Goal: Task Accomplishment & Management: Use online tool/utility

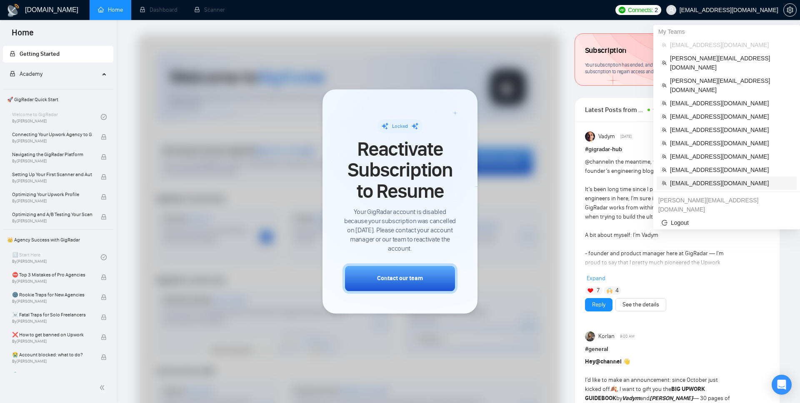
click at [717, 179] on span "[EMAIL_ADDRESS][DOMAIN_NAME]" at bounding box center [731, 183] width 122 height 9
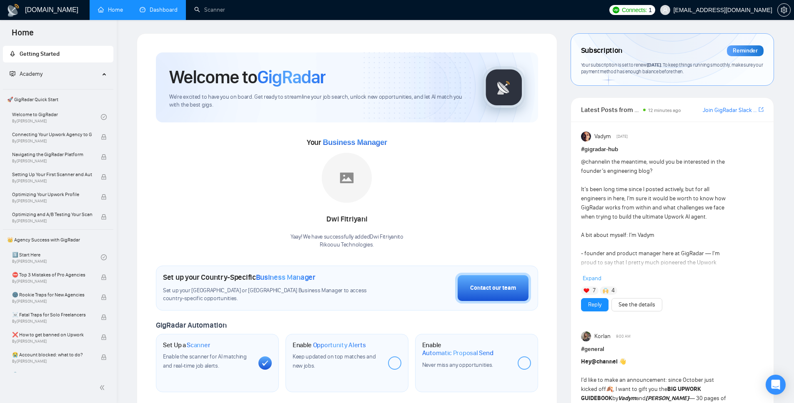
click at [140, 13] on link "Dashboard" at bounding box center [159, 9] width 38 height 7
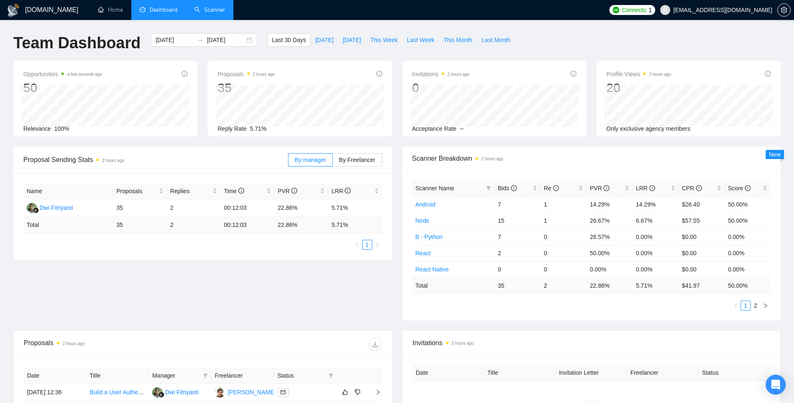
click at [215, 10] on link "Scanner" at bounding box center [209, 9] width 31 height 7
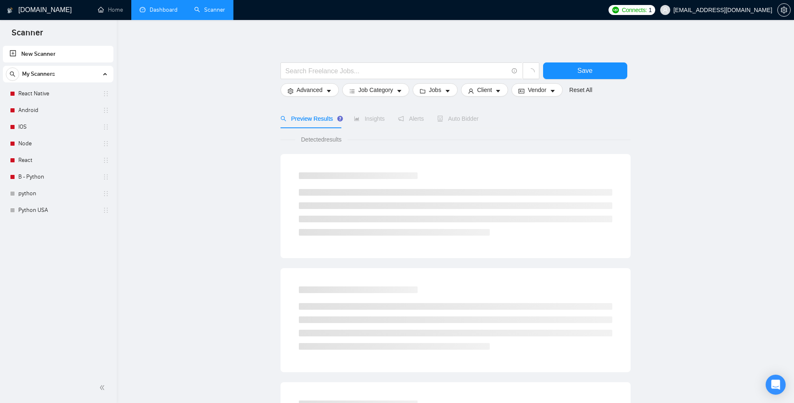
click at [167, 12] on link "Dashboard" at bounding box center [159, 9] width 38 height 7
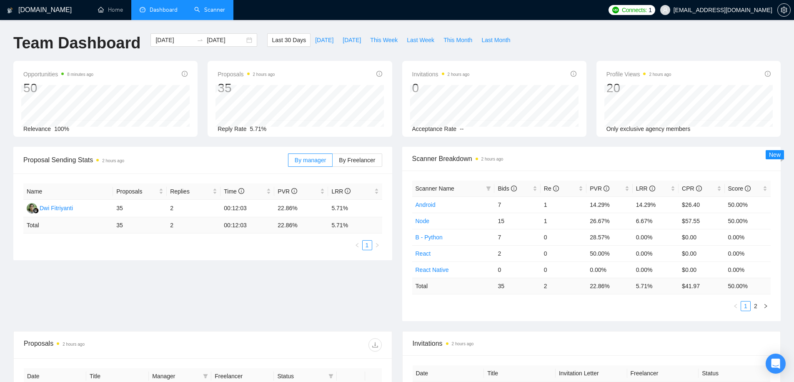
click at [222, 13] on link "Scanner" at bounding box center [209, 9] width 31 height 7
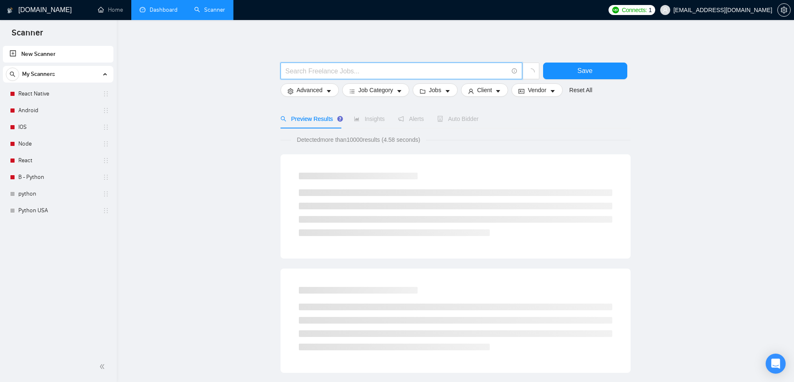
click at [373, 75] on input "text" at bounding box center [396, 71] width 222 height 10
type input "staff augment*"
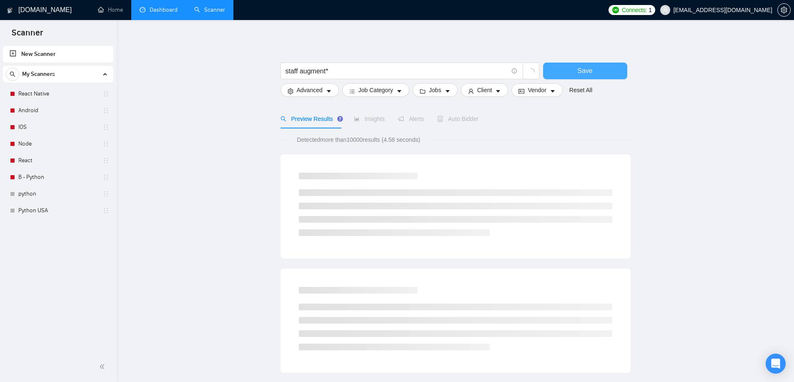
click at [587, 75] on span "Save" at bounding box center [584, 70] width 15 height 10
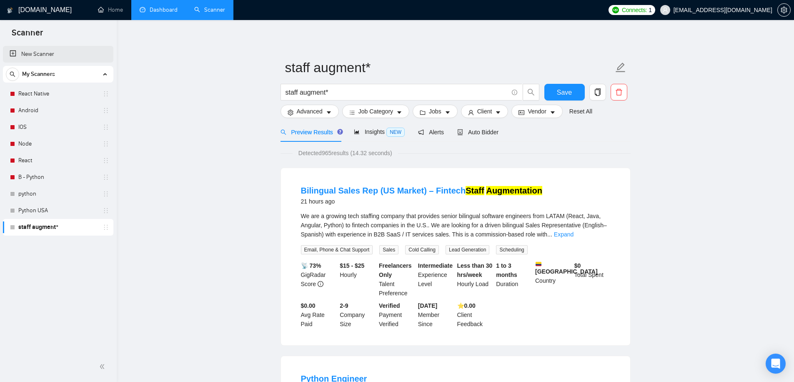
click at [42, 54] on link "New Scanner" at bounding box center [58, 54] width 97 height 17
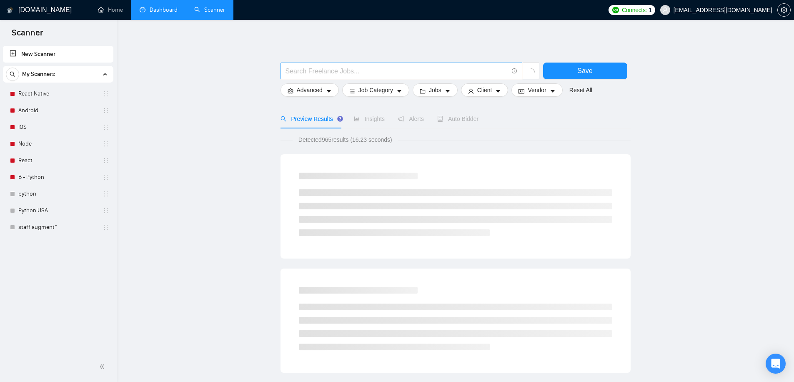
click at [304, 75] on input "text" at bounding box center [396, 71] width 222 height 10
click at [285, 70] on span "health | insurance" at bounding box center [401, 70] width 242 height 17
click at [286, 71] on input "health | insurance" at bounding box center [396, 71] width 222 height 10
click at [361, 68] on input "(health | insurance" at bounding box center [396, 71] width 222 height 10
type input "(health | insurance) tech*"
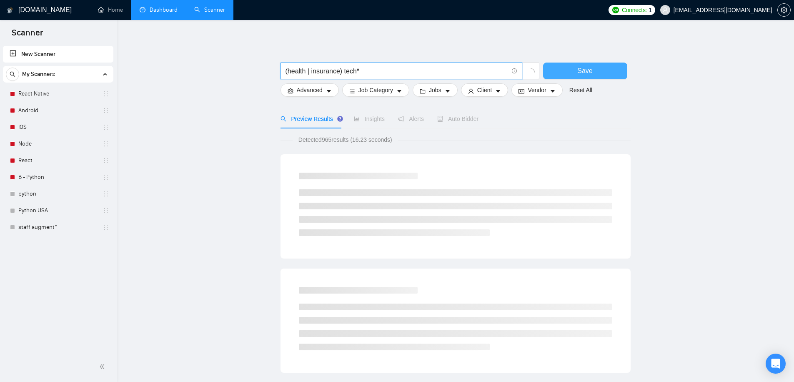
click at [593, 69] on button "Save" at bounding box center [585, 70] width 84 height 17
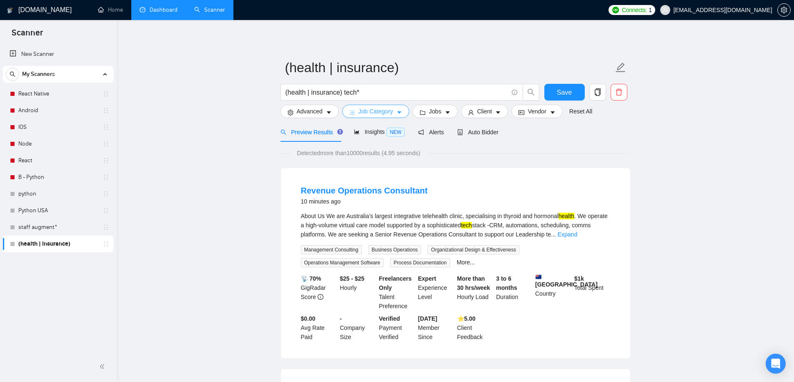
click at [389, 113] on span "Job Category" at bounding box center [375, 111] width 35 height 9
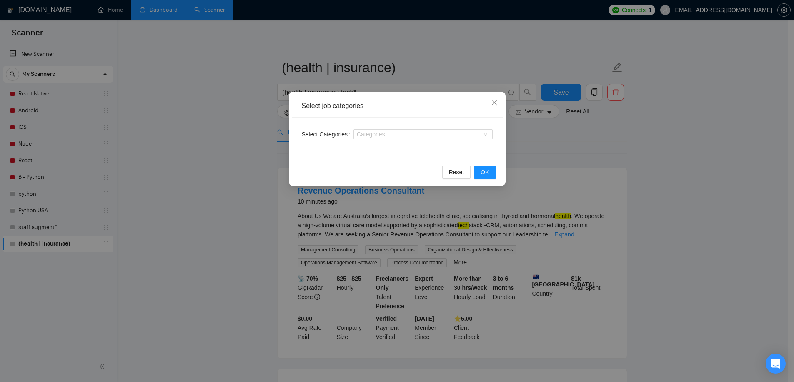
click at [392, 143] on div "Select Categories Categories" at bounding box center [397, 138] width 211 height 43
click at [389, 137] on div "Categories" at bounding box center [422, 134] width 139 height 10
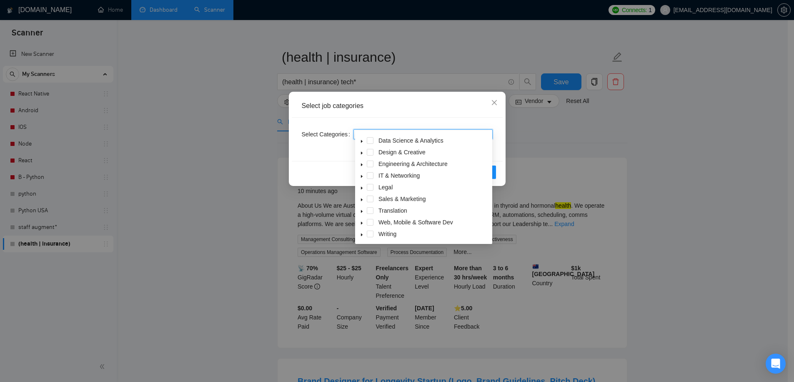
scroll to position [18, 0]
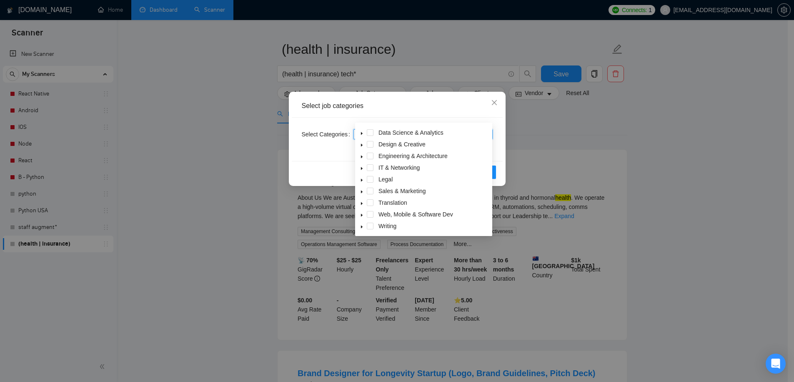
click at [372, 214] on span at bounding box center [370, 214] width 7 height 7
click at [326, 161] on div "Reset OK" at bounding box center [397, 172] width 211 height 22
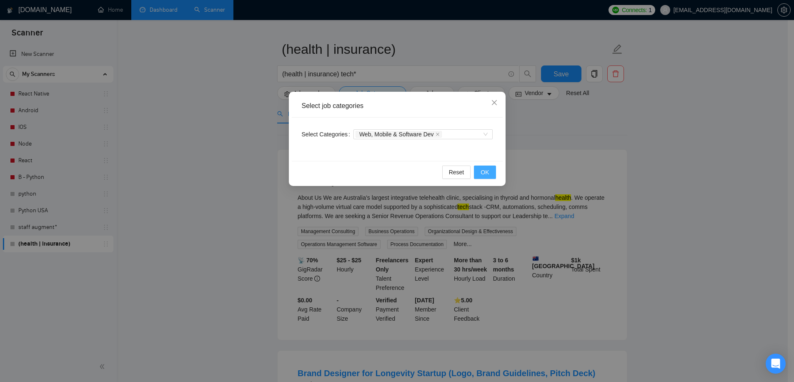
click at [486, 173] on span "OK" at bounding box center [484, 171] width 8 height 9
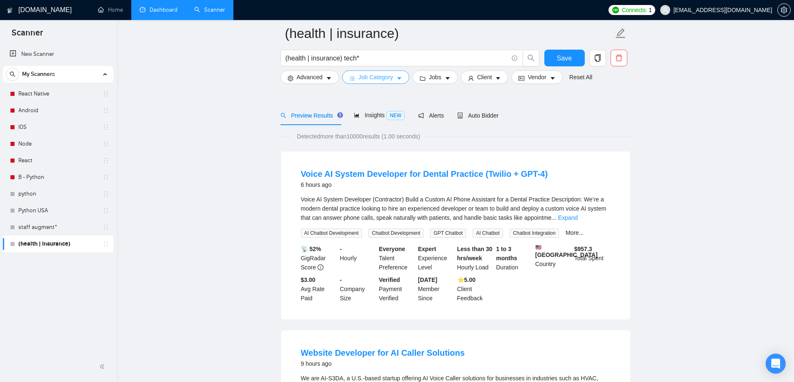
scroll to position [0, 0]
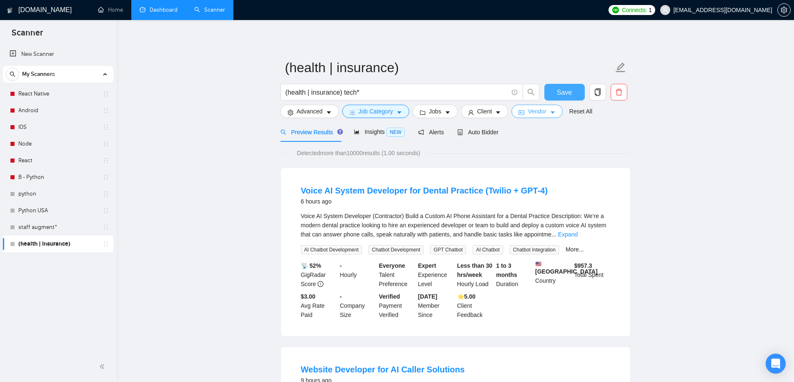
click at [561, 92] on span "Save" at bounding box center [564, 92] width 15 height 10
click at [59, 226] on link "staff augment*" at bounding box center [57, 227] width 79 height 17
click at [498, 107] on button "Client" at bounding box center [484, 111] width 47 height 13
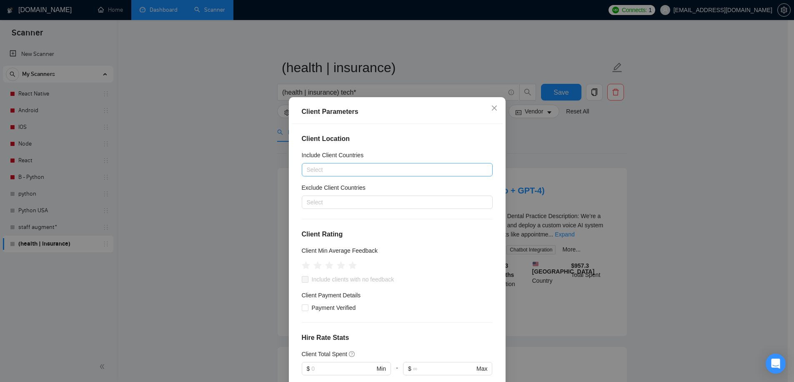
click at [340, 170] on div at bounding box center [393, 170] width 178 height 10
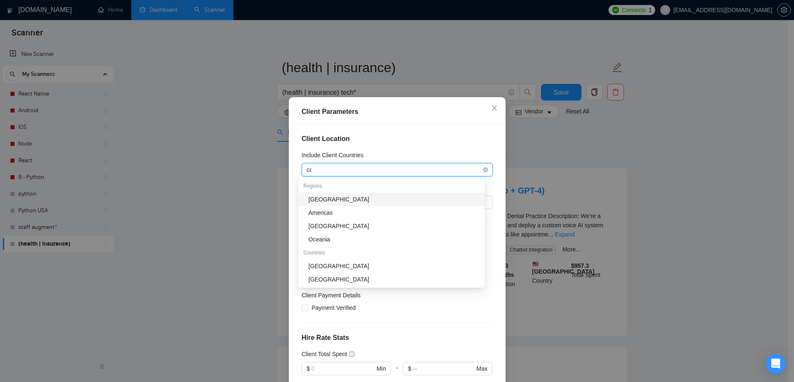
type input "cana"
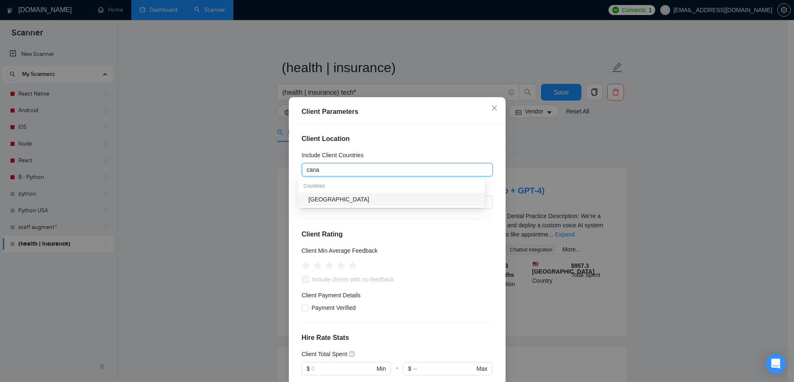
click at [321, 202] on div "[GEOGRAPHIC_DATA]" at bounding box center [393, 199] width 171 height 9
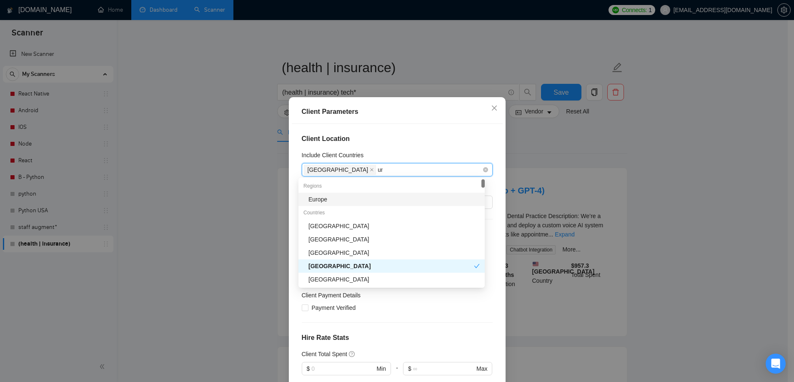
type input "uni"
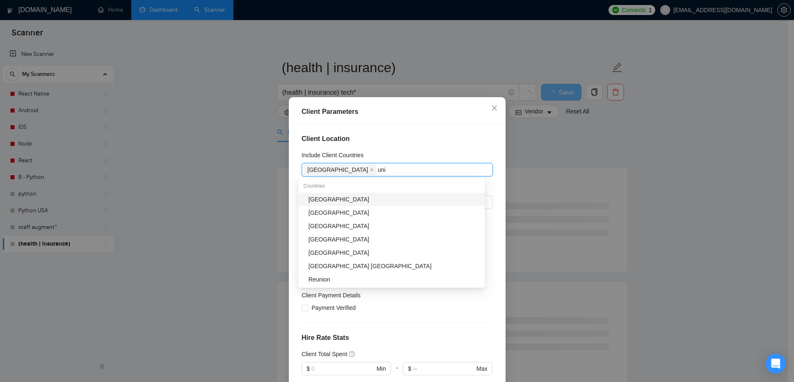
click at [319, 197] on div "[GEOGRAPHIC_DATA]" at bounding box center [393, 199] width 171 height 9
click at [422, 129] on div "Client Location Include Client Countries [GEOGRAPHIC_DATA] [GEOGRAPHIC_DATA] Ex…" at bounding box center [397, 257] width 211 height 267
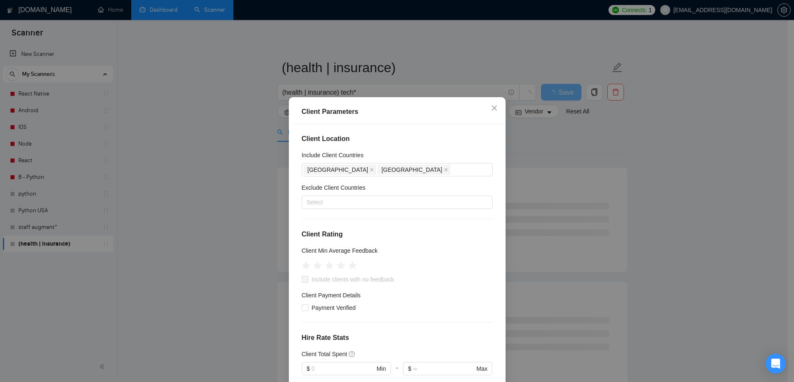
click at [425, 146] on div "Client Location Include Client Countries [GEOGRAPHIC_DATA] [GEOGRAPHIC_DATA] Ex…" at bounding box center [397, 257] width 211 height 267
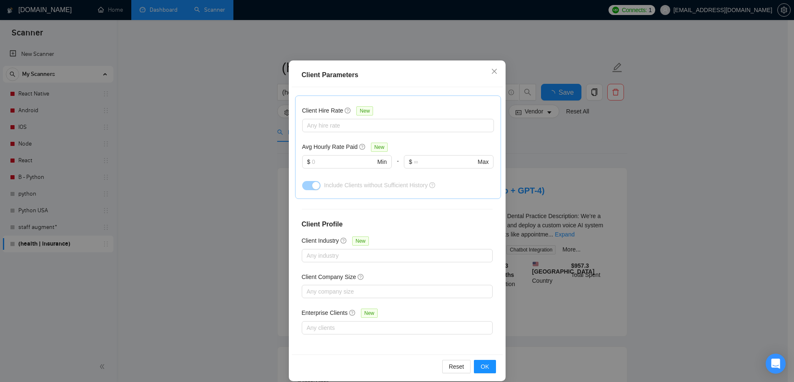
scroll to position [46, 0]
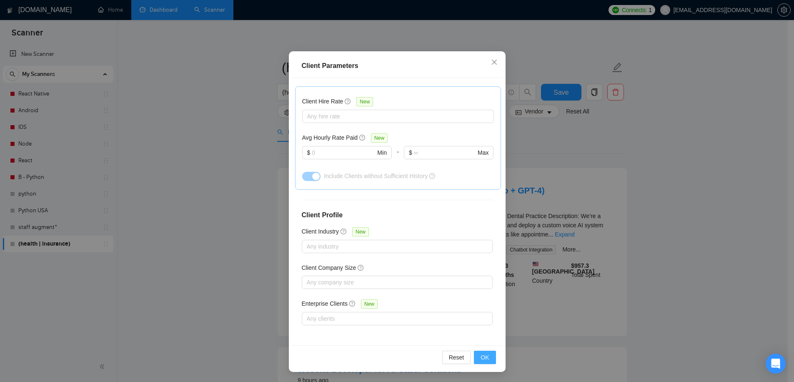
click at [482, 356] on span "OK" at bounding box center [484, 356] width 8 height 9
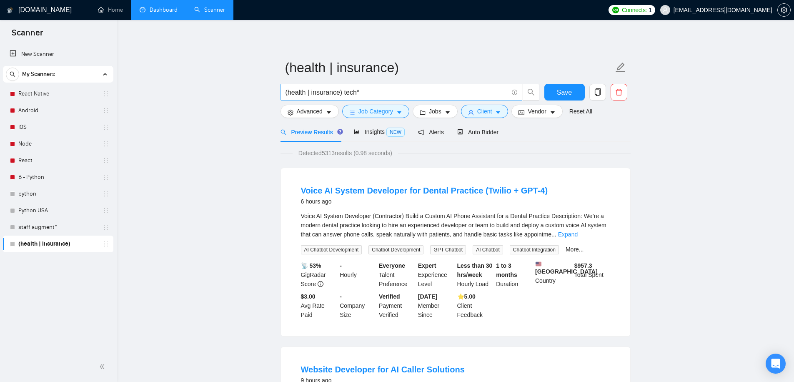
click at [346, 93] on input "(health | insurance) tech*" at bounding box center [396, 92] width 222 height 10
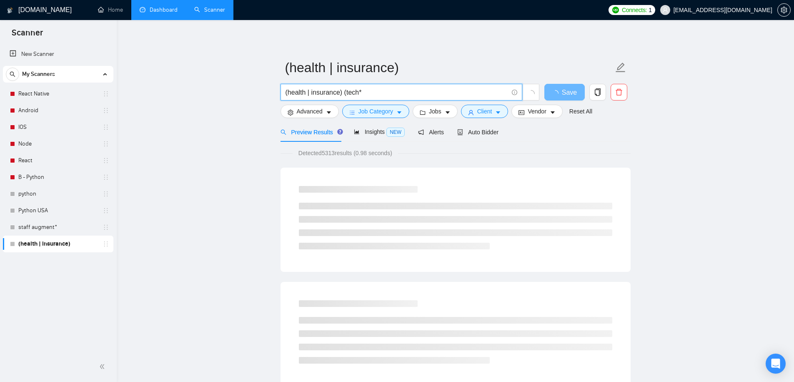
click at [386, 94] on input "(health | insurance) (tech*" at bounding box center [396, 92] width 222 height 10
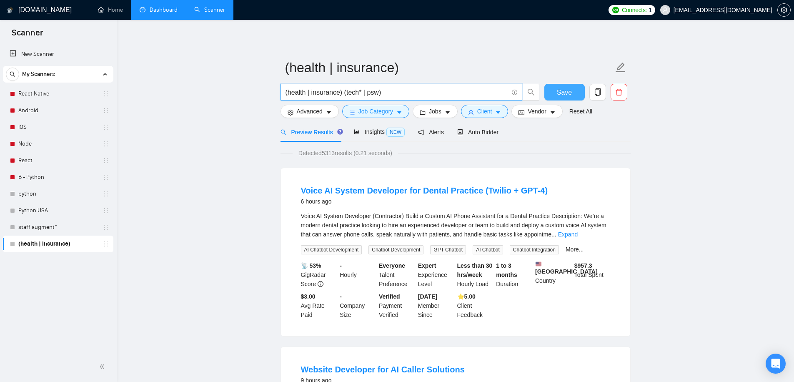
type input "(health | insurance) (tech* | psw)"
click at [565, 90] on span "Save" at bounding box center [564, 92] width 15 height 10
drag, startPoint x: 574, startPoint y: 90, endPoint x: 344, endPoint y: 94, distance: 229.6
click at [574, 90] on button "Save" at bounding box center [564, 92] width 40 height 17
click at [52, 62] on link "New Scanner" at bounding box center [58, 54] width 97 height 17
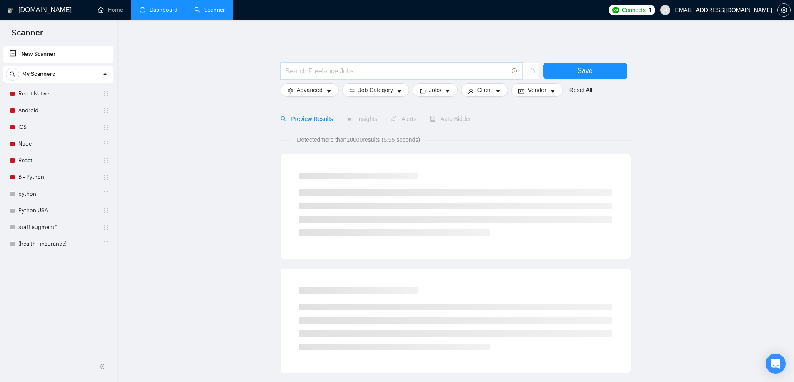
click at [347, 70] on input "text" at bounding box center [396, 71] width 222 height 10
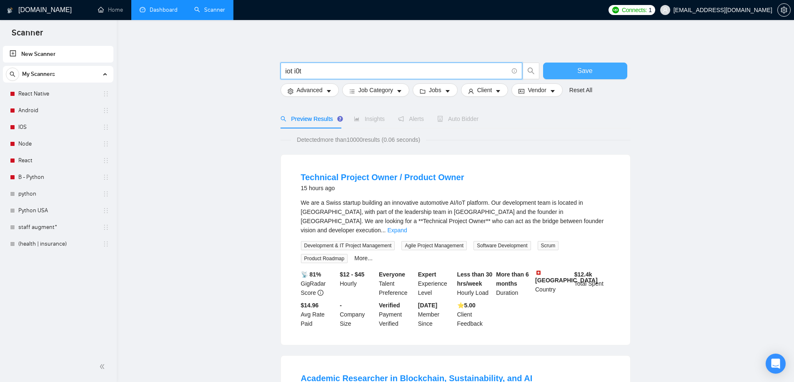
type input "iot i0t"
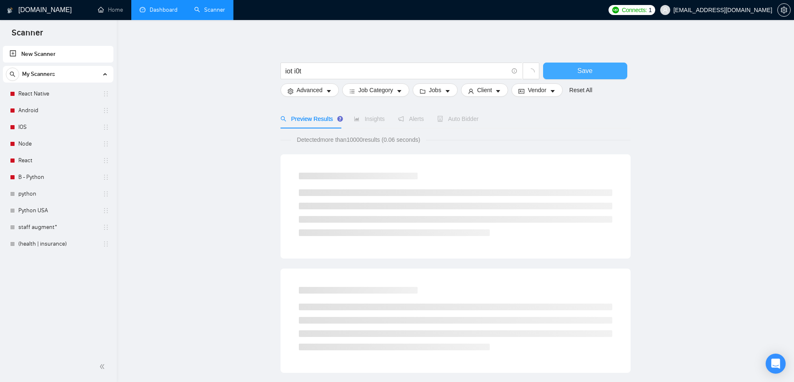
click at [582, 74] on span "Save" at bounding box center [584, 70] width 15 height 10
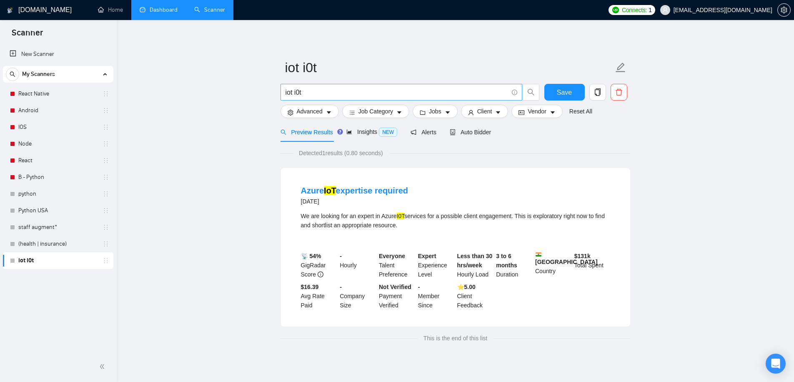
click at [293, 92] on input "iot i0t" at bounding box center [396, 92] width 222 height 10
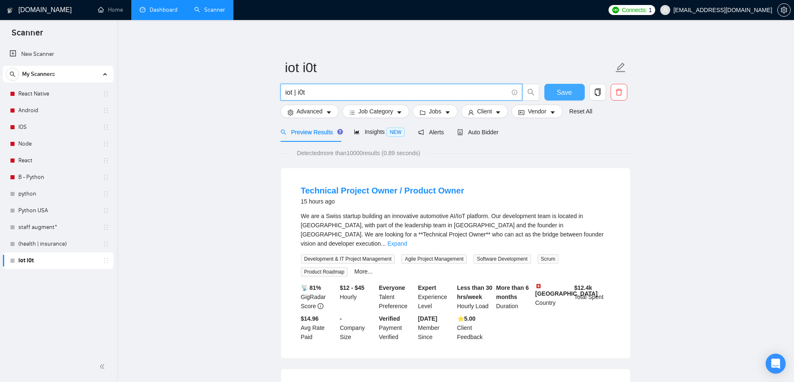
type input "iot | i0t"
click at [564, 92] on span "Save" at bounding box center [564, 92] width 15 height 10
click at [562, 93] on span "Save" at bounding box center [564, 92] width 15 height 10
click at [53, 227] on link "staff augment*" at bounding box center [57, 227] width 79 height 17
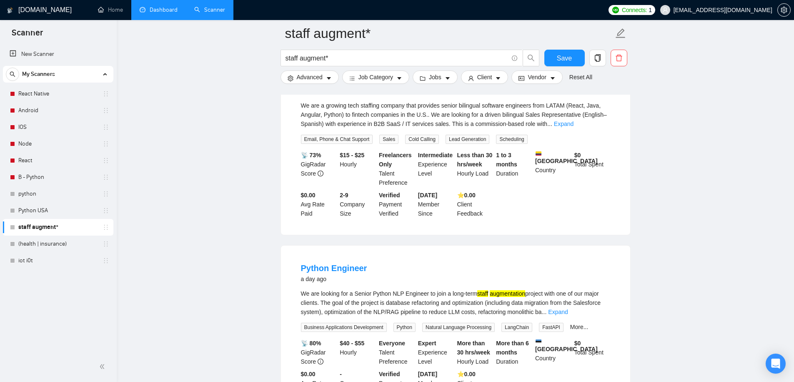
scroll to position [279, 0]
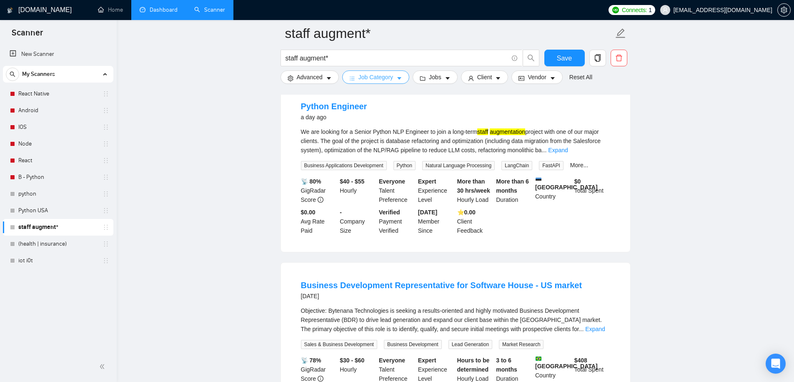
click at [387, 75] on span "Job Category" at bounding box center [375, 76] width 35 height 9
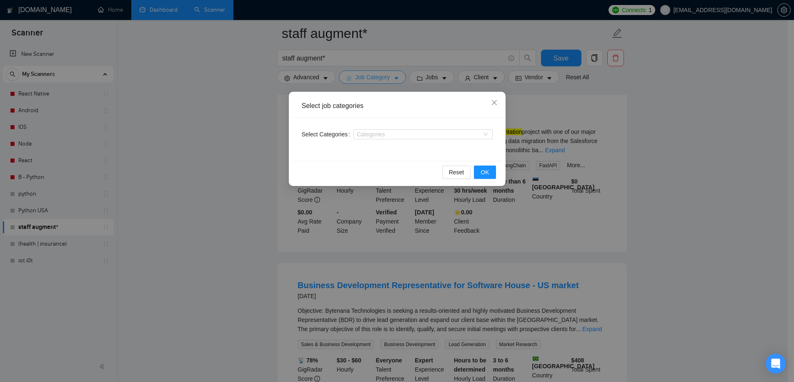
click at [387, 75] on div "Select job categories Select Categories Categories Reset OK" at bounding box center [397, 191] width 794 height 382
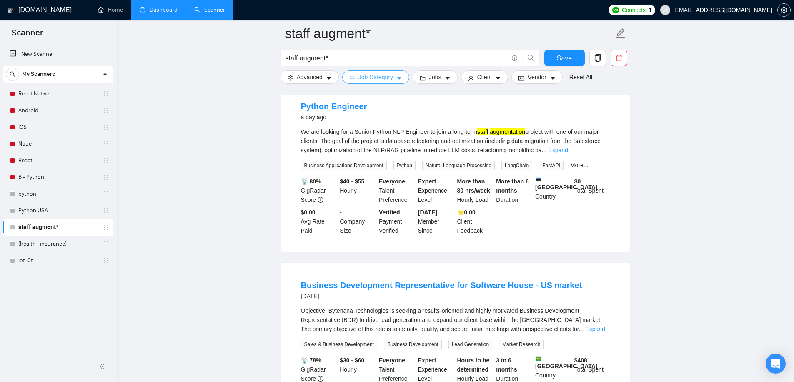
click at [387, 75] on span "Job Category" at bounding box center [375, 76] width 35 height 9
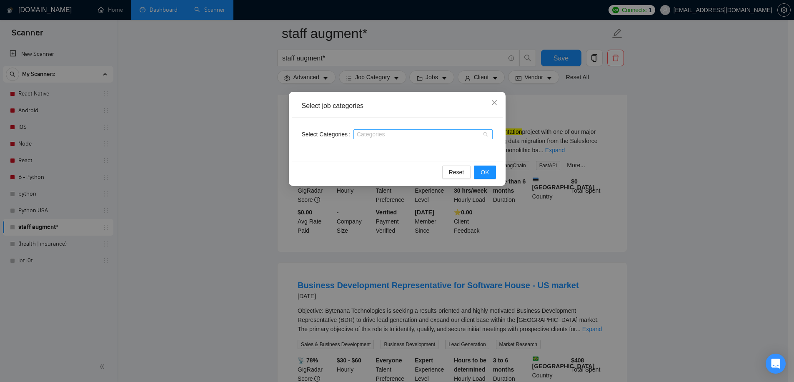
click at [370, 132] on div at bounding box center [418, 134] width 127 height 7
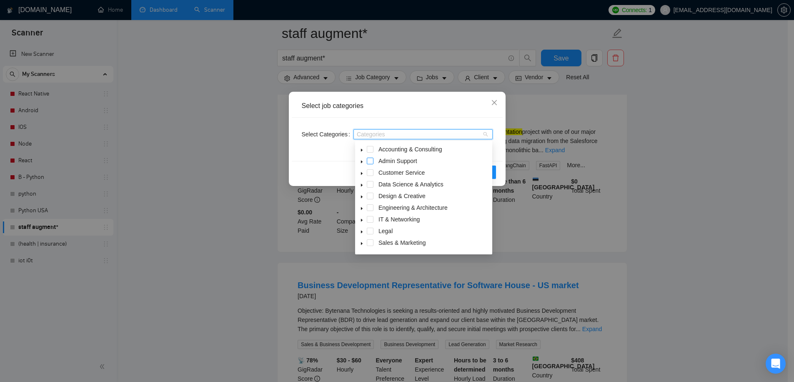
click at [369, 160] on span at bounding box center [370, 160] width 7 height 7
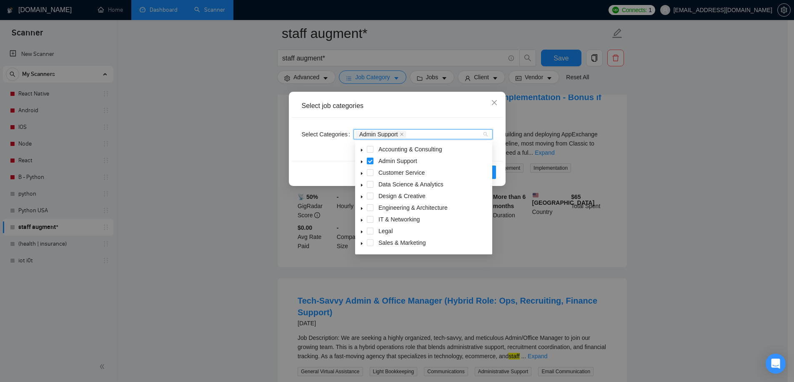
click at [388, 110] on div "Select job categories" at bounding box center [397, 105] width 191 height 9
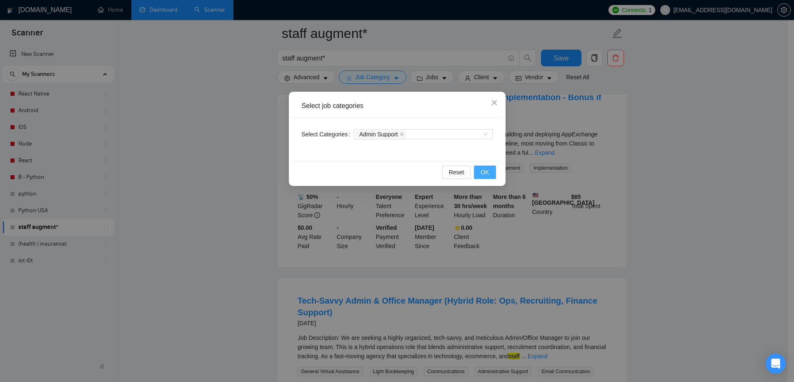
click at [489, 174] on button "OK" at bounding box center [485, 171] width 22 height 13
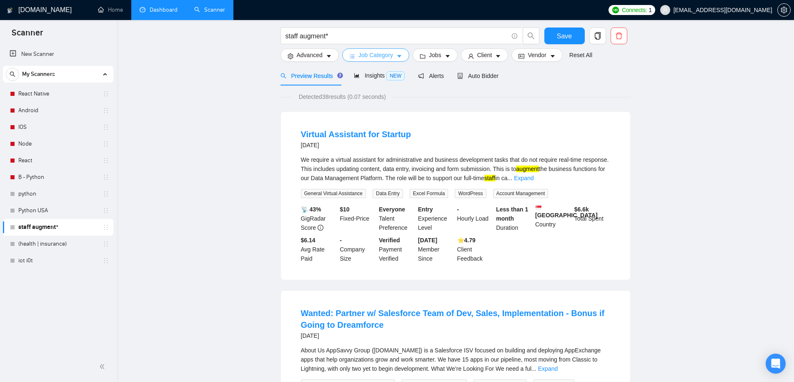
scroll to position [0, 0]
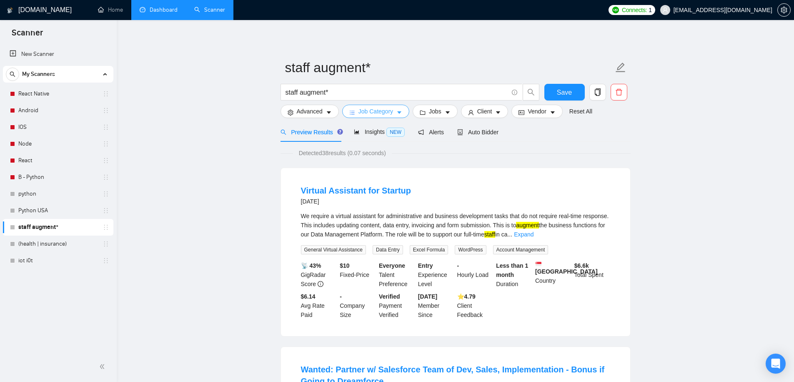
click at [392, 115] on span "Job Category" at bounding box center [375, 111] width 35 height 9
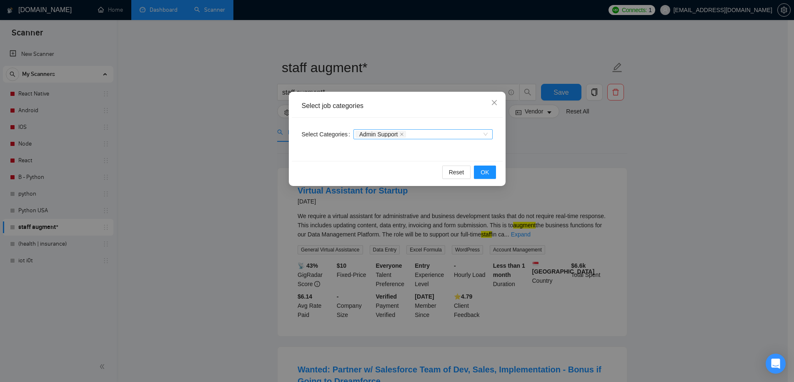
click at [404, 133] on icon "close" at bounding box center [401, 134] width 4 height 4
click at [481, 174] on span "OK" at bounding box center [484, 171] width 8 height 9
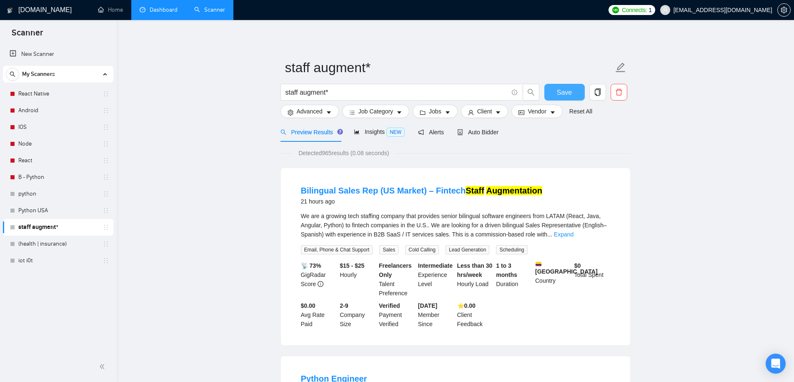
click at [555, 95] on button "Save" at bounding box center [564, 92] width 40 height 17
click at [40, 238] on link "(health | insurance)" at bounding box center [57, 243] width 79 height 17
click at [46, 55] on link "New Scanner" at bounding box center [58, 54] width 97 height 17
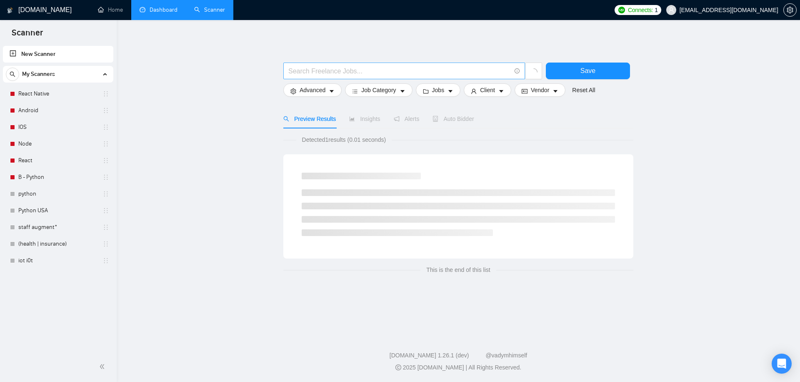
click at [406, 69] on input "text" at bounding box center [399, 71] width 222 height 10
click at [321, 70] on input "onestring | one string" at bounding box center [399, 71] width 222 height 10
click at [323, 71] on input "onestring | one string" at bounding box center [399, 71] width 222 height 10
click at [354, 72] on input "onestring | "one string" at bounding box center [399, 71] width 222 height 10
type input "onestring | "one string""
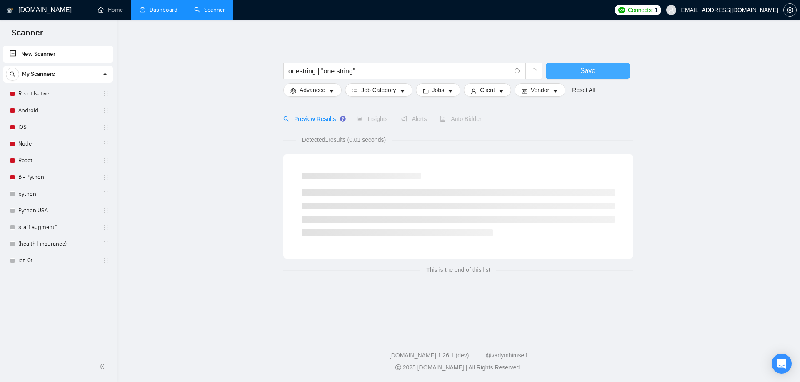
click at [594, 70] on span "Save" at bounding box center [587, 70] width 15 height 10
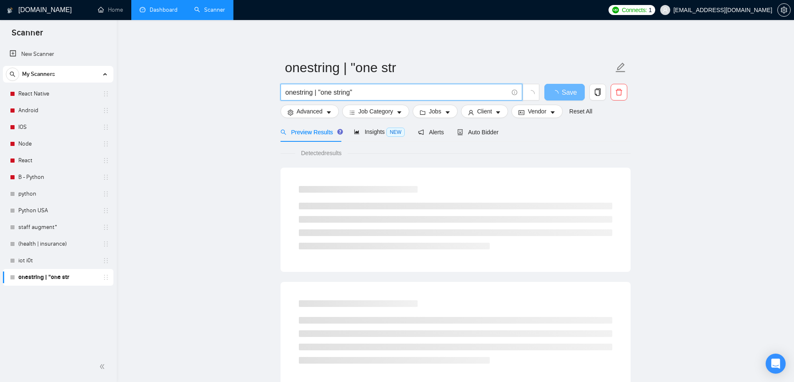
drag, startPoint x: 345, startPoint y: 93, endPoint x: 352, endPoint y: 92, distance: 6.7
click at [352, 92] on input "onestring | "one string"" at bounding box center [396, 92] width 222 height 10
drag, startPoint x: 300, startPoint y: 93, endPoint x: 314, endPoint y: 93, distance: 13.8
click at [314, 93] on input "onestring | "one stream"" at bounding box center [396, 92] width 222 height 10
drag, startPoint x: 300, startPoint y: 93, endPoint x: 310, endPoint y: 97, distance: 10.8
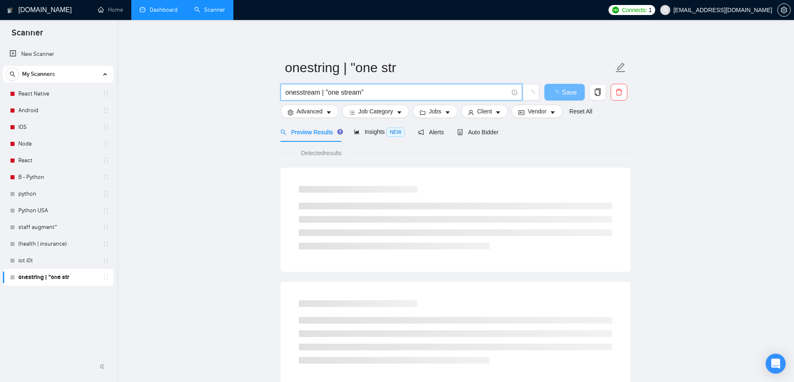
click at [300, 93] on input "onesstream | "one stream"" at bounding box center [396, 92] width 222 height 10
type input "onestream | "one stream""
click at [554, 93] on icon "loading" at bounding box center [555, 93] width 8 height 8
click at [302, 92] on input "onestream | "one stream"" at bounding box center [396, 92] width 222 height 10
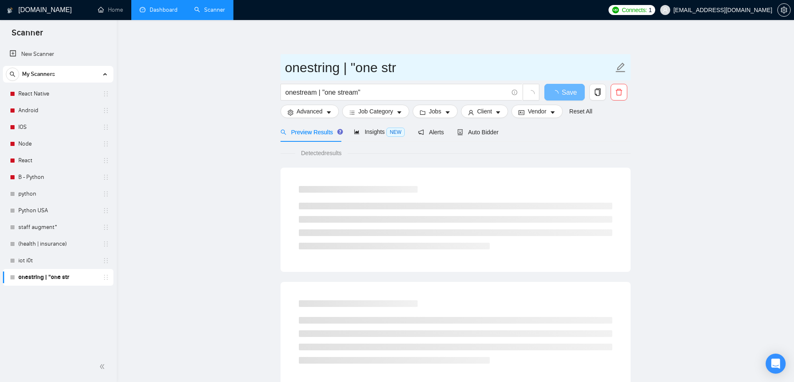
click at [333, 70] on input "onestring | "one str" at bounding box center [449, 67] width 328 height 21
paste input "eam"
type input "onestream"
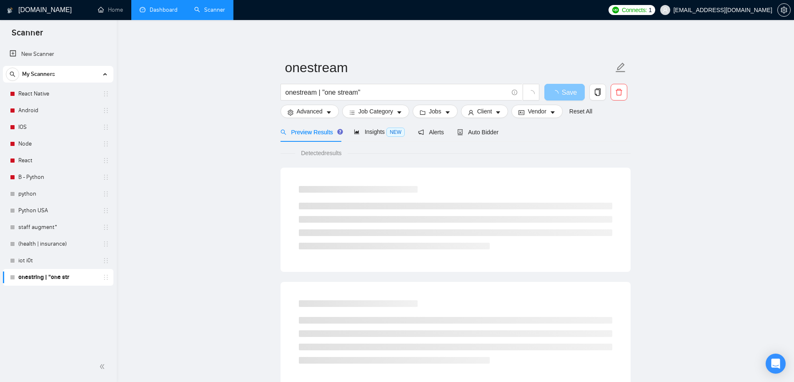
click at [565, 95] on span "Save" at bounding box center [569, 92] width 15 height 10
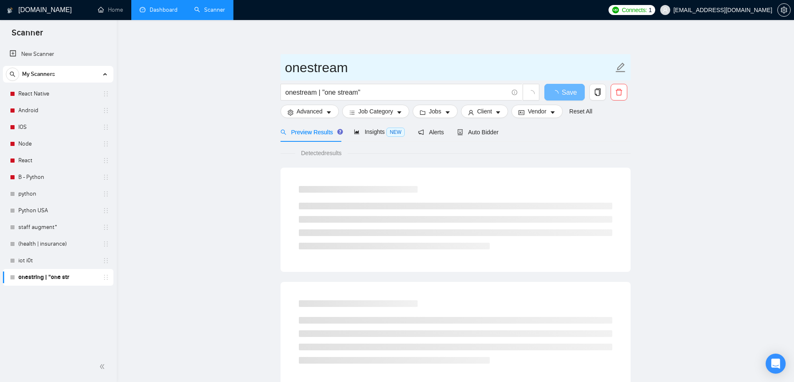
click at [319, 72] on input "onestream" at bounding box center [449, 67] width 328 height 21
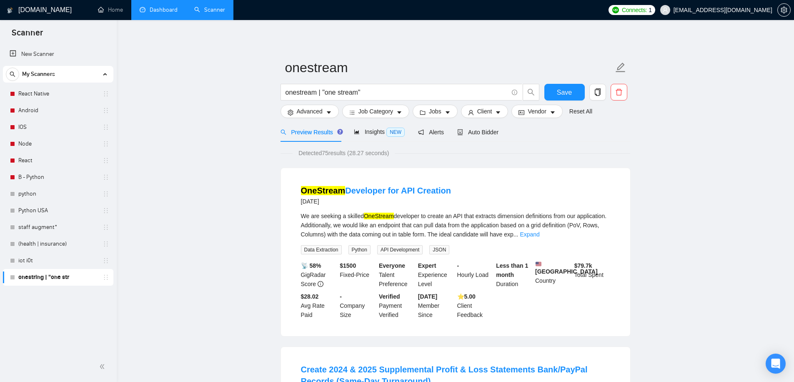
drag, startPoint x: 295, startPoint y: 182, endPoint x: 455, endPoint y: 196, distance: 161.4
click at [455, 196] on li "OneStream Developer for API Creation [DATE] We are seeking a skilled OneStream …" at bounding box center [455, 252] width 329 height 148
drag, startPoint x: 529, startPoint y: 258, endPoint x: 554, endPoint y: 260, distance: 25.9
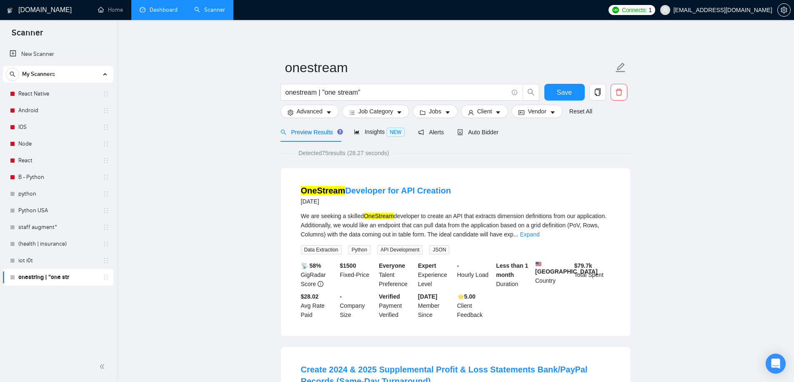
click at [530, 258] on li "OneStream Developer for API Creation [DATE] We are seeking a skilled OneStream …" at bounding box center [455, 252] width 329 height 148
drag, startPoint x: 569, startPoint y: 262, endPoint x: 635, endPoint y: 281, distance: 68.8
click at [539, 237] on link "Expand" at bounding box center [529, 234] width 20 height 7
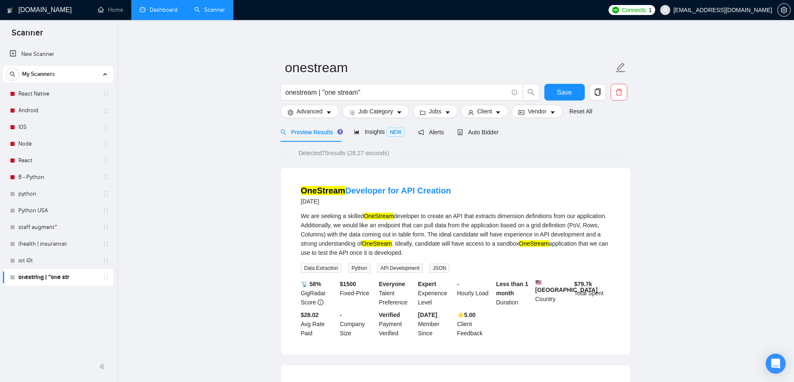
click at [472, 322] on div "⭐️ 5.00 Client Feedback" at bounding box center [474, 323] width 39 height 27
click at [570, 318] on div "📡 58% GigRadar Score $ 1500 Fixed-Price Everyone Talent Preference Expert Exper…" at bounding box center [455, 308] width 312 height 58
drag, startPoint x: 341, startPoint y: 282, endPoint x: 359, endPoint y: 287, distance: 18.8
click at [359, 287] on div "$ 1500 Fixed-Price" at bounding box center [357, 292] width 39 height 27
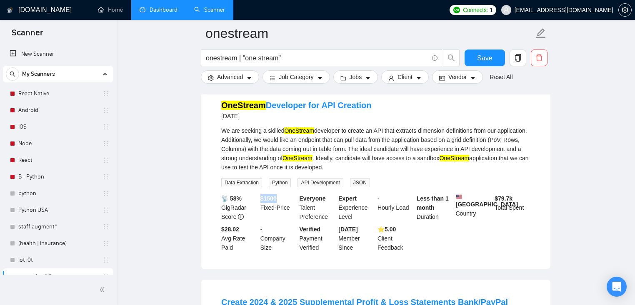
scroll to position [90, 0]
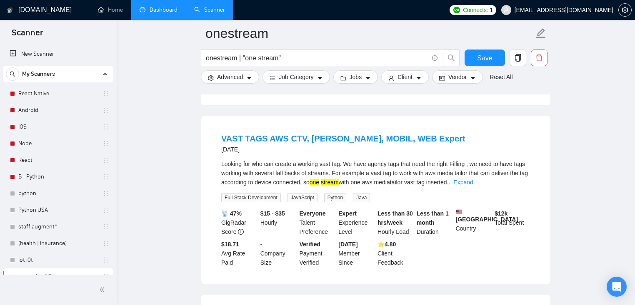
scroll to position [447, 0]
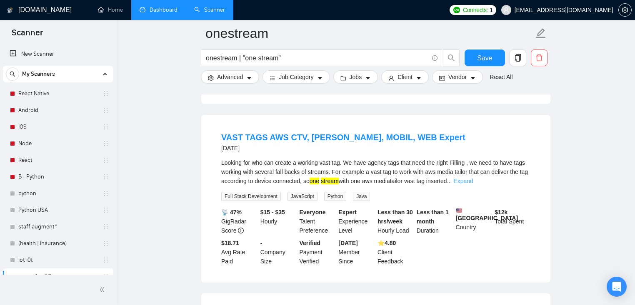
click at [473, 185] on link "Expand" at bounding box center [463, 181] width 20 height 7
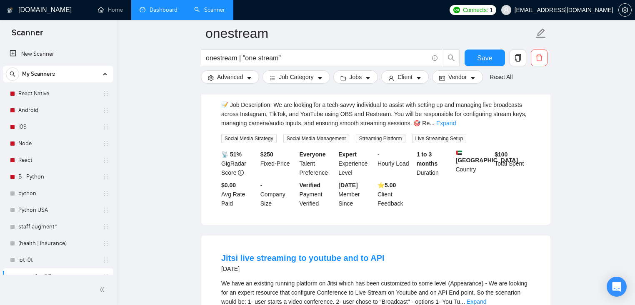
scroll to position [696, 0]
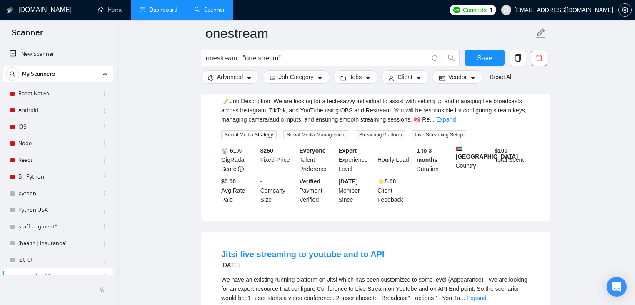
click at [456, 123] on link "Expand" at bounding box center [446, 119] width 20 height 7
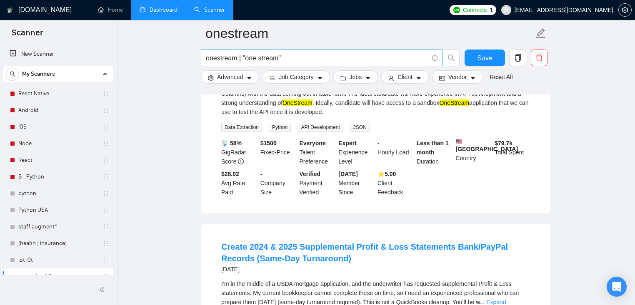
scroll to position [0, 0]
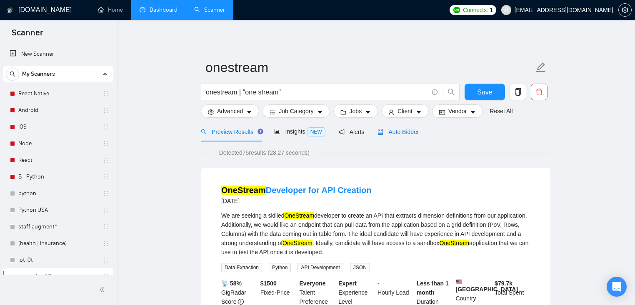
click at [407, 131] on span "Auto Bidder" at bounding box center [397, 132] width 41 height 7
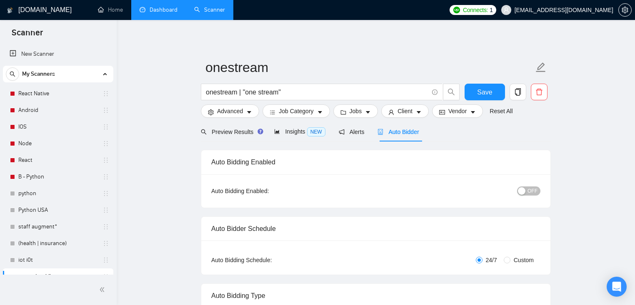
click at [527, 192] on button "OFF" at bounding box center [528, 191] width 23 height 9
click at [527, 192] on span "ON" at bounding box center [525, 191] width 7 height 9
click at [57, 229] on link "staff augment*" at bounding box center [57, 227] width 79 height 17
click at [484, 98] on button "Save" at bounding box center [484, 92] width 40 height 17
click at [58, 221] on link "staff augment*" at bounding box center [57, 227] width 79 height 17
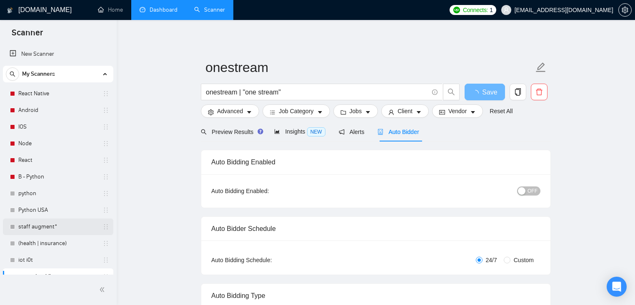
click at [48, 230] on link "staff augment*" at bounding box center [57, 227] width 79 height 17
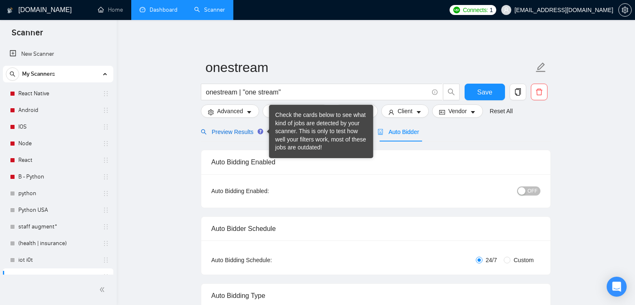
click at [245, 132] on span "Preview Results" at bounding box center [231, 132] width 60 height 7
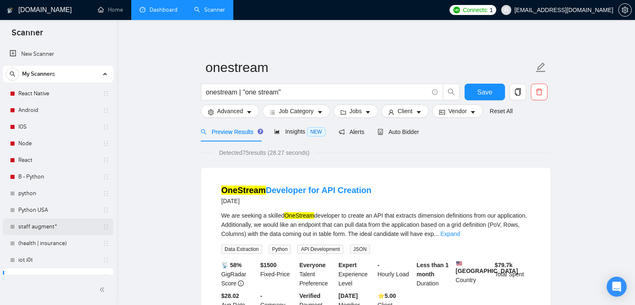
drag, startPoint x: 71, startPoint y: 225, endPoint x: 77, endPoint y: 221, distance: 6.6
click at [71, 225] on link "staff augment*" at bounding box center [57, 227] width 79 height 17
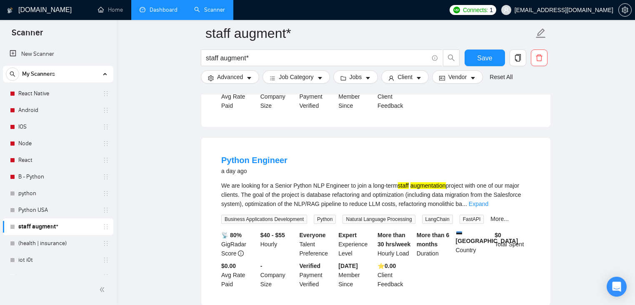
scroll to position [233, 0]
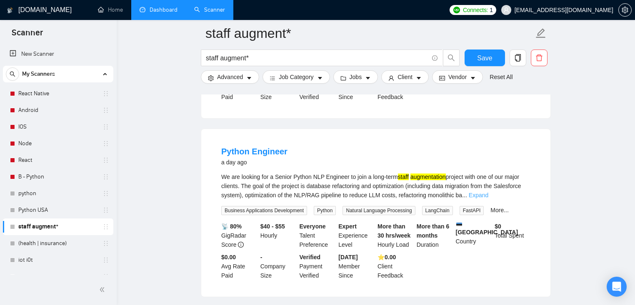
click at [488, 194] on link "Expand" at bounding box center [479, 195] width 20 height 7
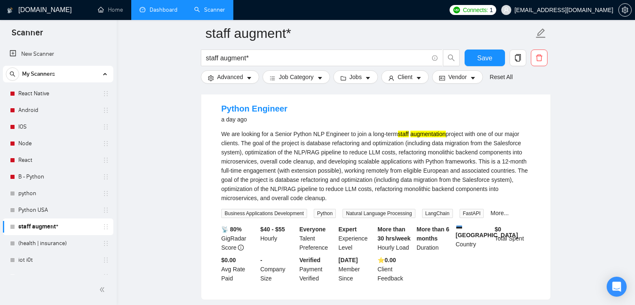
scroll to position [277, 0]
drag, startPoint x: 256, startPoint y: 227, endPoint x: 294, endPoint y: 229, distance: 37.5
click at [294, 229] on div "📡 80% GigRadar Score $40 - $55 Hourly Everyone Talent Preference Expert Experie…" at bounding box center [376, 254] width 312 height 58
click at [294, 229] on div "$40 - $55 Hourly" at bounding box center [278, 238] width 39 height 27
drag, startPoint x: 292, startPoint y: 227, endPoint x: 265, endPoint y: 228, distance: 27.1
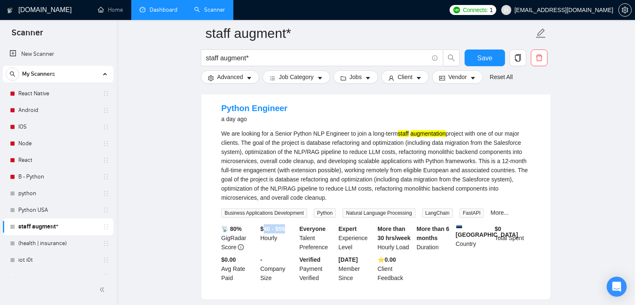
click at [265, 228] on div "$40 - $55 Hourly" at bounding box center [278, 238] width 39 height 27
click at [431, 248] on div "More than 6 months Duration" at bounding box center [434, 238] width 39 height 27
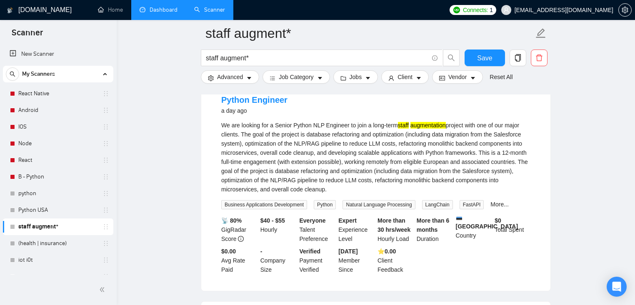
scroll to position [286, 0]
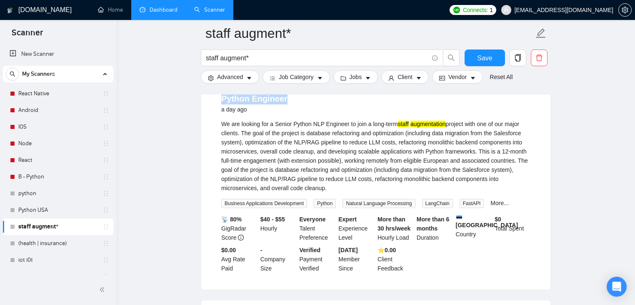
drag, startPoint x: 302, startPoint y: 102, endPoint x: 216, endPoint y: 100, distance: 85.4
click at [216, 100] on li "Python Engineer a day ago We are looking for a Senior Python NLP Engineer to jo…" at bounding box center [375, 183] width 329 height 194
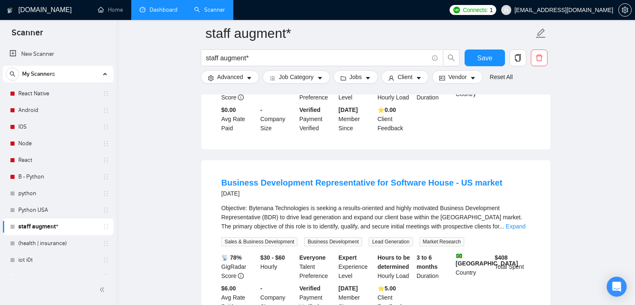
scroll to position [430, 0]
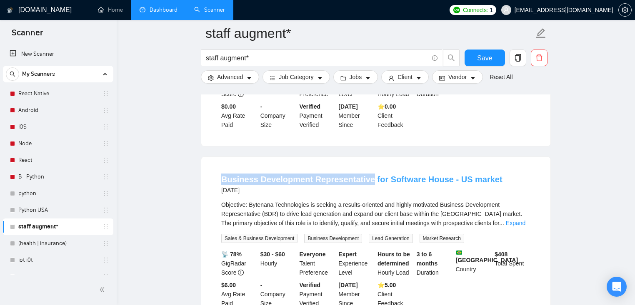
drag, startPoint x: 207, startPoint y: 179, endPoint x: 368, endPoint y: 177, distance: 160.8
click at [368, 177] on div "Business Development Representative for Software House - US market [DATE] Objec…" at bounding box center [375, 241] width 349 height 168
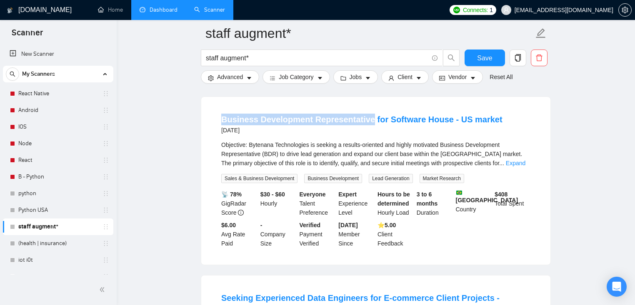
scroll to position [495, 0]
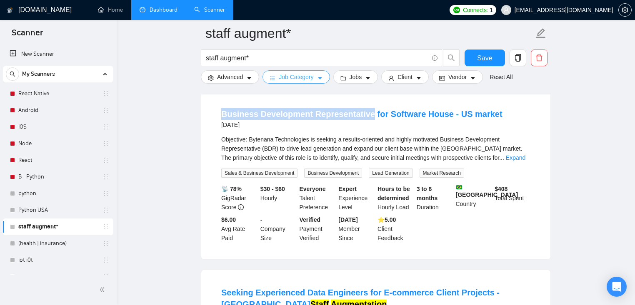
click at [307, 77] on span "Job Category" at bounding box center [296, 76] width 35 height 9
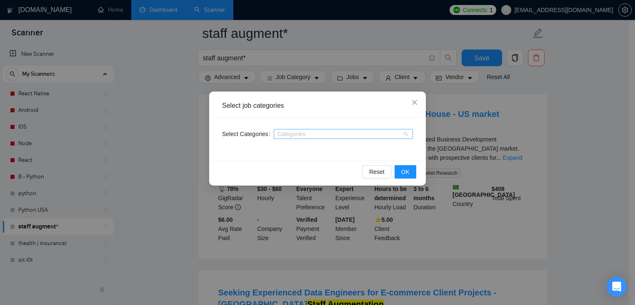
click at [305, 133] on div at bounding box center [339, 134] width 127 height 7
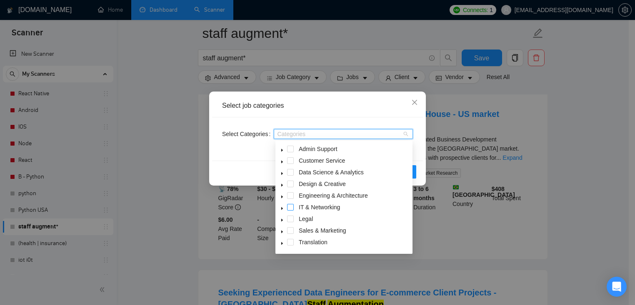
scroll to position [33, 0]
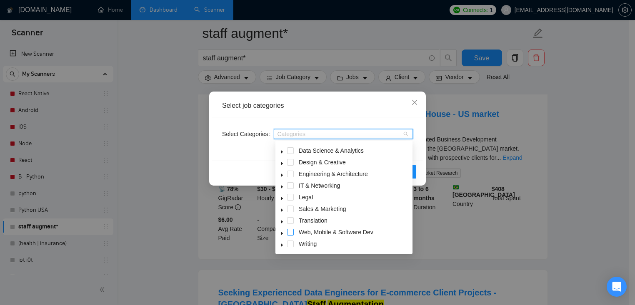
click at [290, 231] on span at bounding box center [290, 232] width 7 height 7
click at [344, 111] on div "Select job categories" at bounding box center [317, 106] width 211 height 23
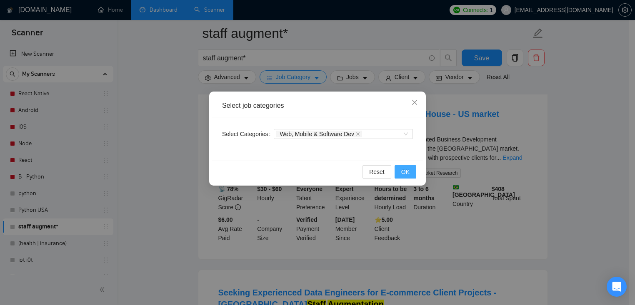
click at [402, 171] on span "OK" at bounding box center [405, 171] width 8 height 9
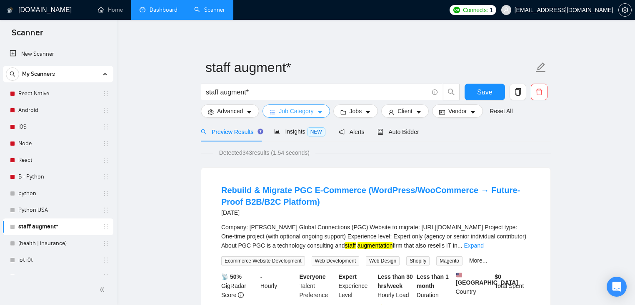
scroll to position [1, 0]
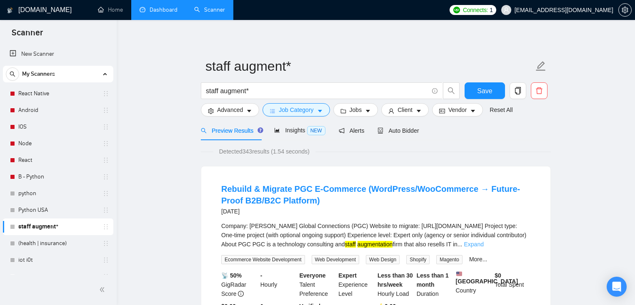
click at [483, 242] on link "Expand" at bounding box center [474, 244] width 20 height 7
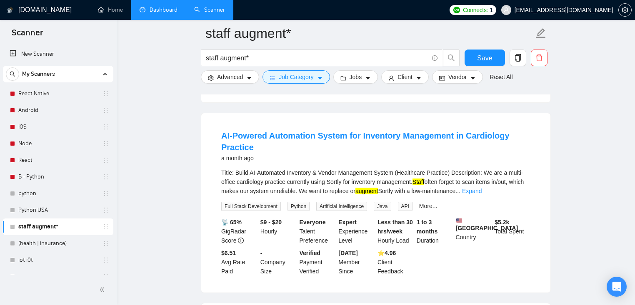
scroll to position [665, 0]
click at [482, 194] on link "Expand" at bounding box center [472, 190] width 20 height 7
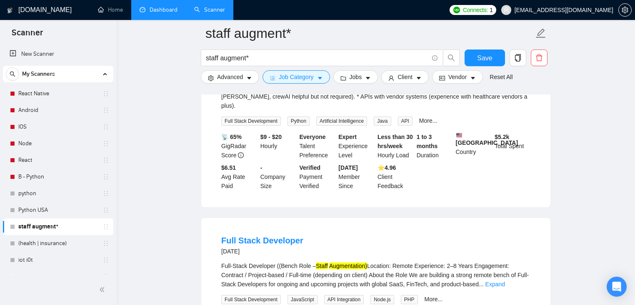
scroll to position [983, 0]
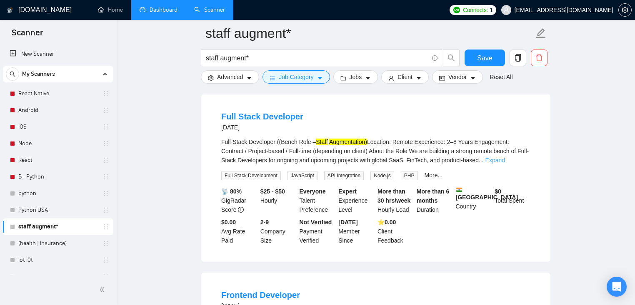
click at [505, 164] on link "Expand" at bounding box center [495, 160] width 20 height 7
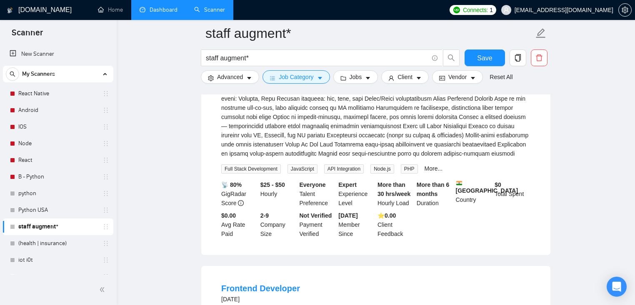
scroll to position [1166, 0]
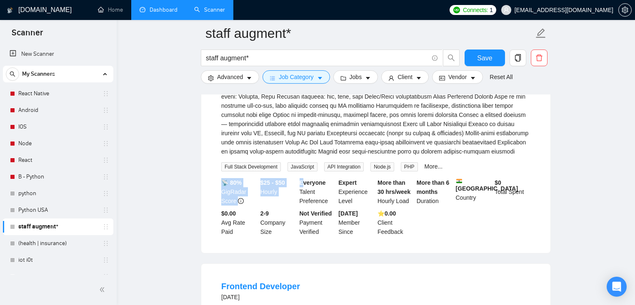
drag, startPoint x: 255, startPoint y: 220, endPoint x: 304, endPoint y: 220, distance: 49.6
click at [304, 220] on div "📡 80% GigRadar Score $25 - $50 Hourly Everyone Talent Preference Expert Experie…" at bounding box center [376, 207] width 312 height 58
click at [329, 206] on div "Everyone Talent Preference" at bounding box center [317, 191] width 39 height 27
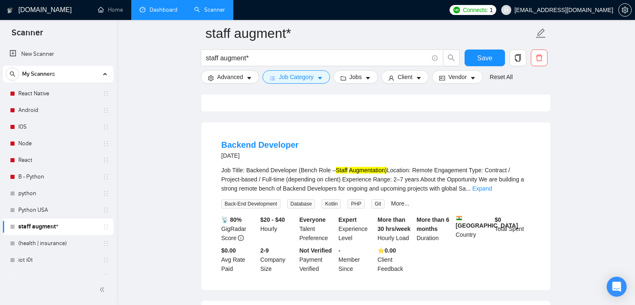
scroll to position [1498, 0]
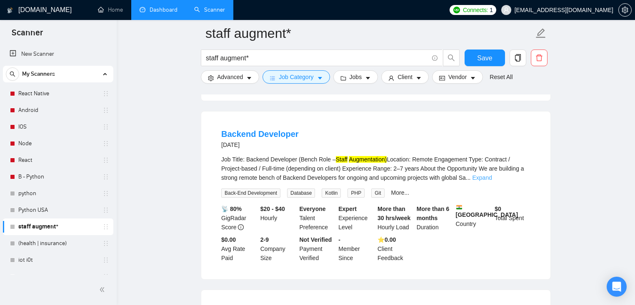
click at [492, 181] on link "Expand" at bounding box center [482, 178] width 20 height 7
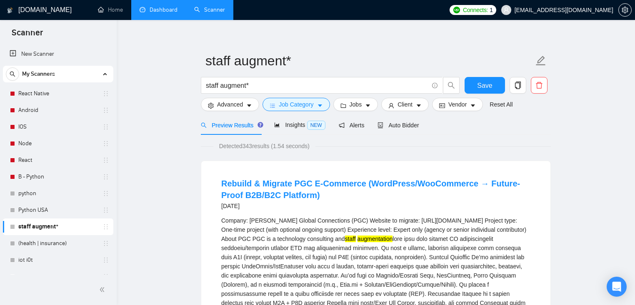
scroll to position [0, 0]
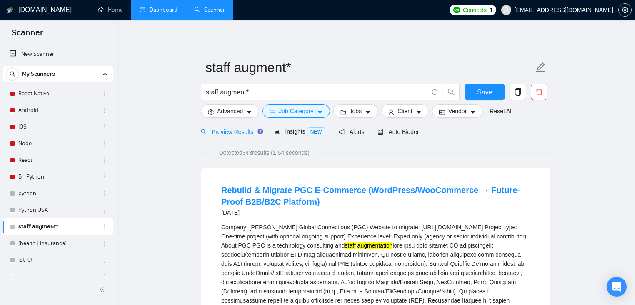
click at [206, 94] on input "staff augment*" at bounding box center [317, 92] width 222 height 10
click at [264, 92] on input "(staff augment*" at bounding box center [317, 92] width 222 height 10
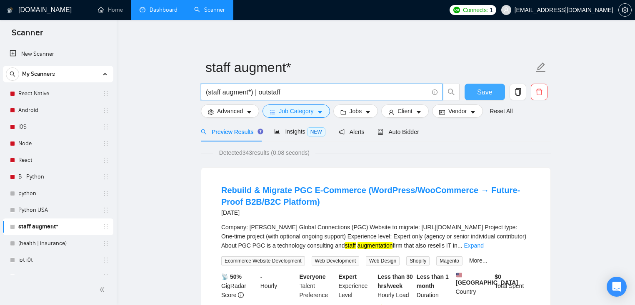
type input "(staff augment*) | outstaff"
click at [492, 92] on span "Save" at bounding box center [484, 92] width 15 height 10
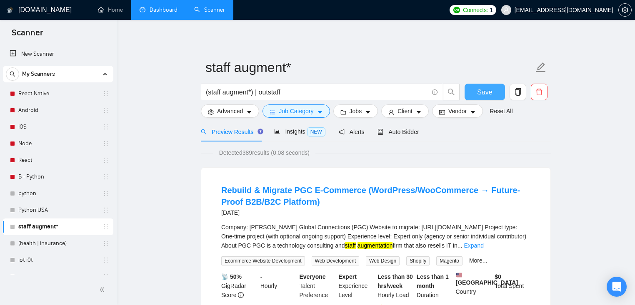
click at [484, 93] on span "Save" at bounding box center [484, 92] width 15 height 10
drag, startPoint x: 52, startPoint y: 57, endPoint x: 166, endPoint y: 70, distance: 114.1
click at [52, 57] on link "New Scanner" at bounding box center [58, 54] width 97 height 17
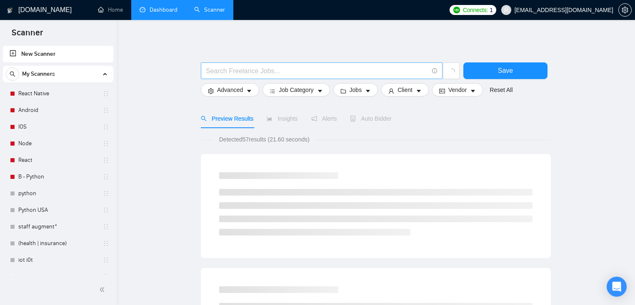
click at [307, 70] on input "text" at bounding box center [317, 71] width 222 height 10
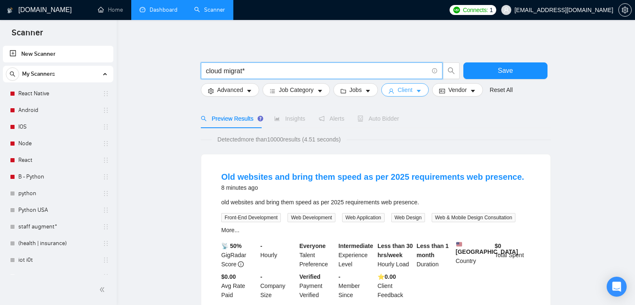
type input "cloud migrat*"
click at [407, 90] on span "Client" at bounding box center [404, 89] width 15 height 9
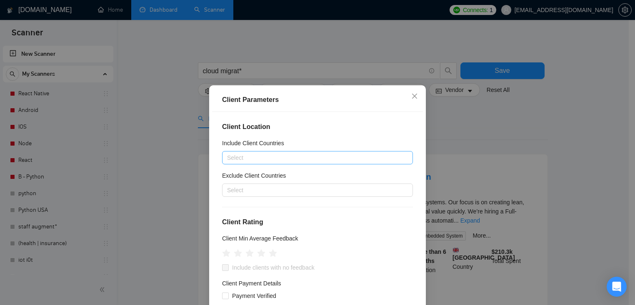
click at [267, 156] on div at bounding box center [313, 158] width 178 height 10
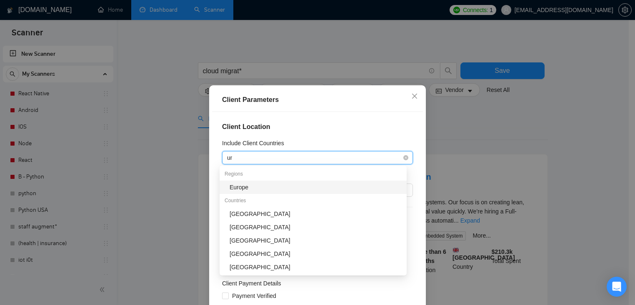
type input "uni"
click at [267, 185] on div "[GEOGRAPHIC_DATA]" at bounding box center [316, 187] width 172 height 9
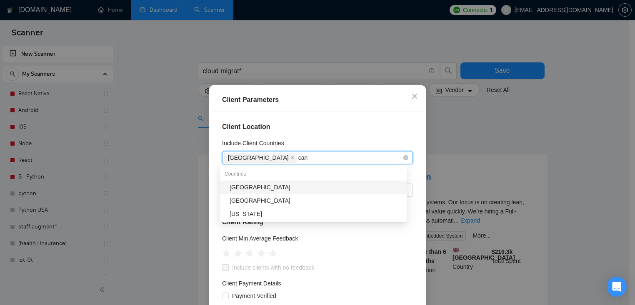
type input "cana"
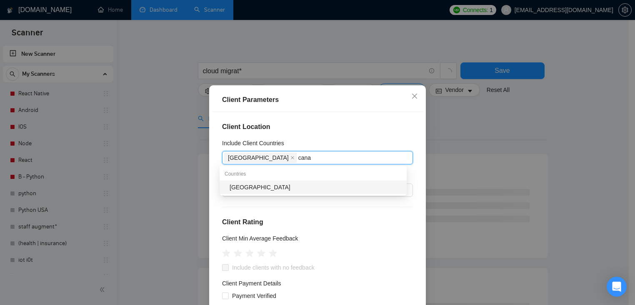
click at [271, 187] on div "[GEOGRAPHIC_DATA]" at bounding box center [316, 187] width 172 height 9
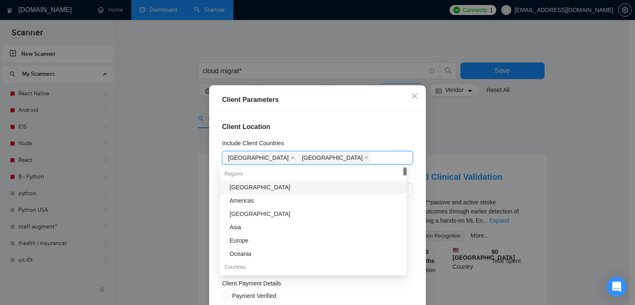
click at [315, 135] on div "Client Location Include Client Countries [GEOGRAPHIC_DATA] [GEOGRAPHIC_DATA] Ex…" at bounding box center [317, 219] width 211 height 214
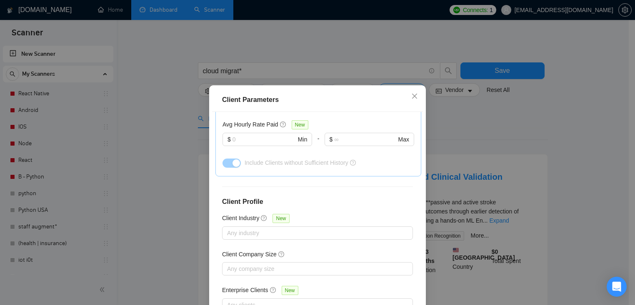
scroll to position [304, 0]
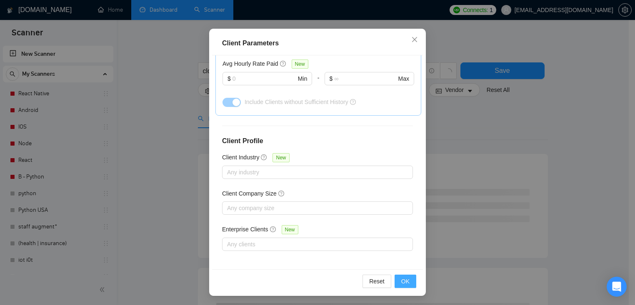
click at [408, 284] on button "OK" at bounding box center [405, 281] width 22 height 13
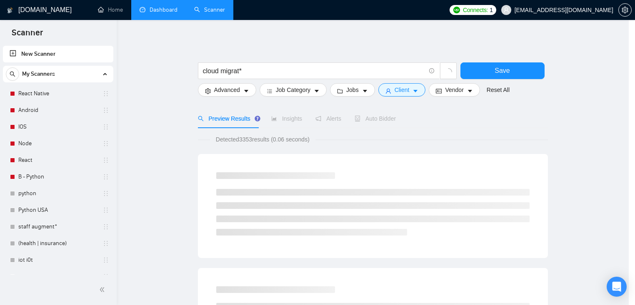
scroll to position [22, 0]
click at [253, 139] on span "Detected 3353 results (0.06 seconds)" at bounding box center [265, 139] width 105 height 9
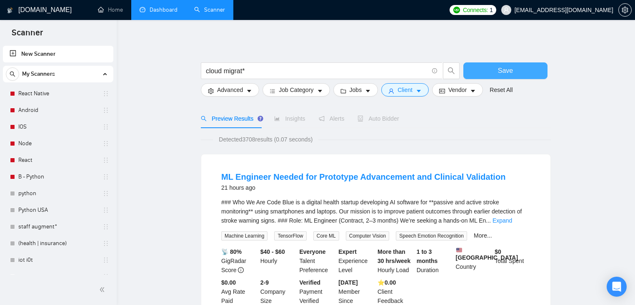
click at [492, 70] on button "Save" at bounding box center [505, 70] width 84 height 17
click at [254, 135] on span "Detected 3708 results (0.07 seconds)" at bounding box center [265, 139] width 105 height 9
click at [252, 140] on span "Detected 3708 results (0.07 seconds)" at bounding box center [265, 139] width 105 height 9
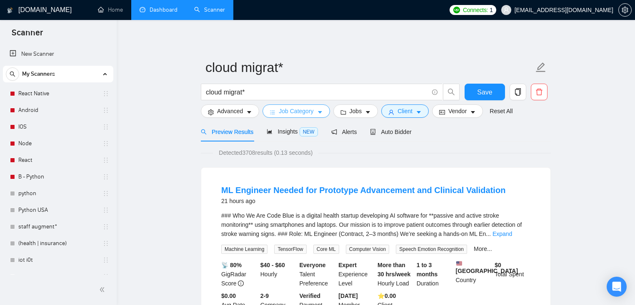
click at [302, 110] on span "Job Category" at bounding box center [296, 111] width 35 height 9
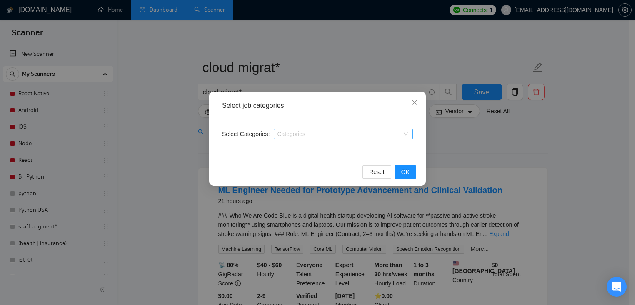
click at [317, 132] on div at bounding box center [339, 134] width 127 height 7
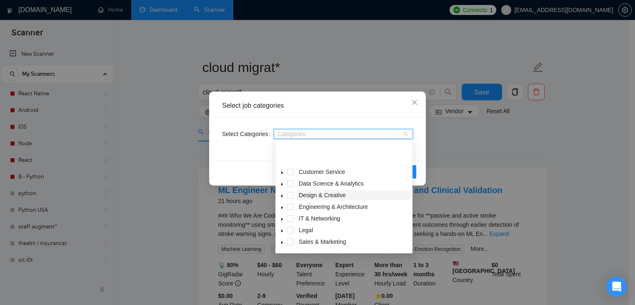
scroll to position [33, 0]
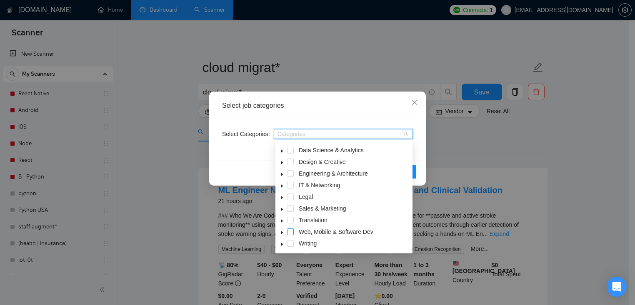
click at [291, 233] on span at bounding box center [290, 232] width 7 height 7
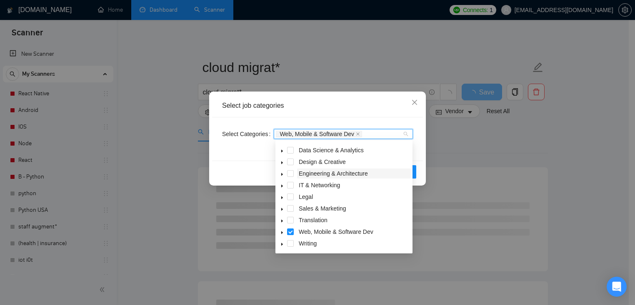
click at [290, 186] on span at bounding box center [290, 185] width 7 height 7
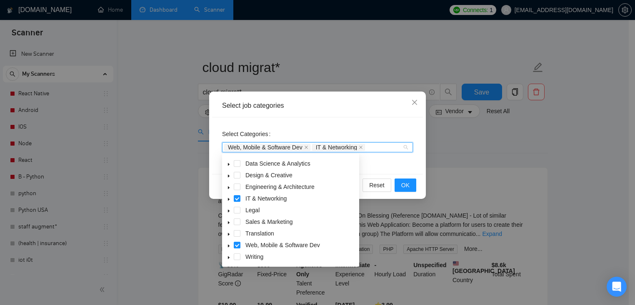
click at [229, 200] on icon "caret-down" at bounding box center [229, 199] width 4 height 4
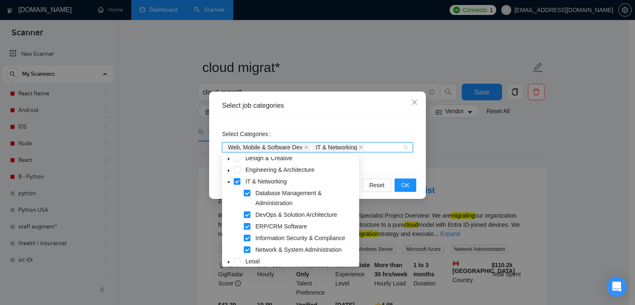
scroll to position [0, 0]
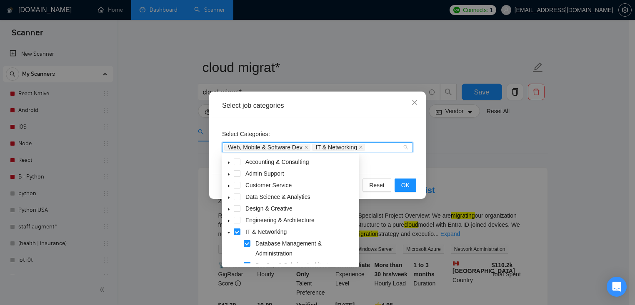
click at [228, 197] on icon "caret-down" at bounding box center [229, 198] width 2 height 3
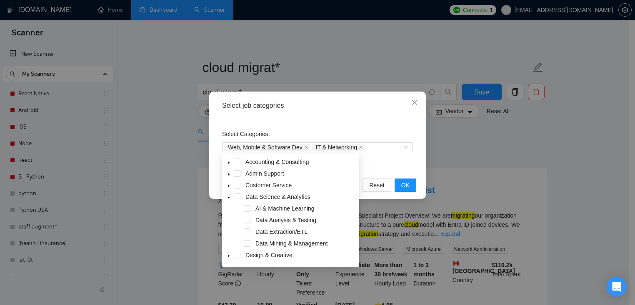
click at [330, 117] on div "Select Categories Web, Mobile & Software Dev IT & Networking" at bounding box center [317, 145] width 211 height 57
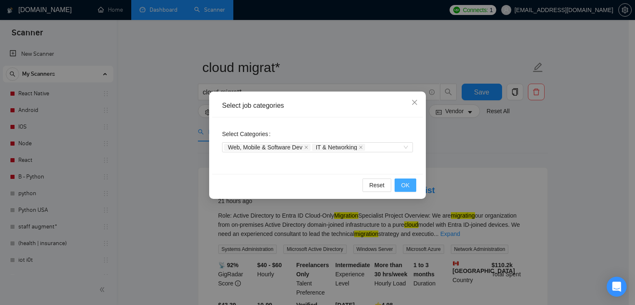
click at [402, 181] on span "OK" at bounding box center [405, 185] width 8 height 9
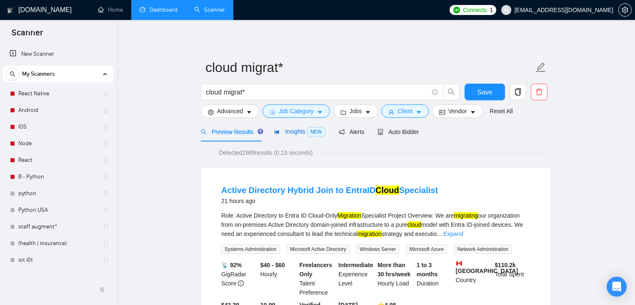
click at [282, 132] on span "Insights NEW" at bounding box center [299, 131] width 51 height 7
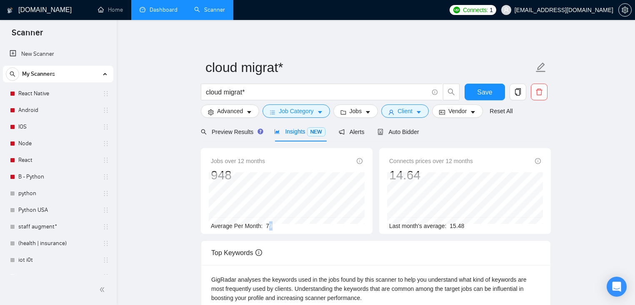
drag, startPoint x: 269, startPoint y: 225, endPoint x: 302, endPoint y: 224, distance: 32.9
click at [299, 225] on div "Average Per Month: 79" at bounding box center [287, 226] width 152 height 9
drag, startPoint x: 234, startPoint y: 134, endPoint x: 239, endPoint y: 134, distance: 4.6
click at [234, 134] on span "Preview Results" at bounding box center [231, 132] width 60 height 7
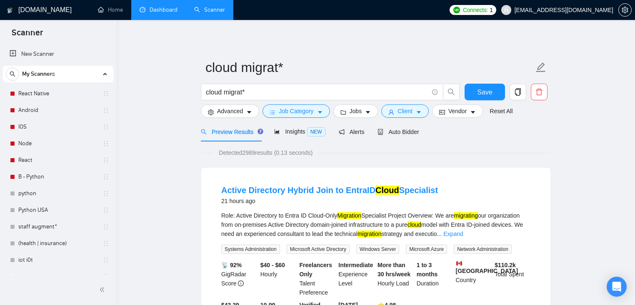
scroll to position [14, 0]
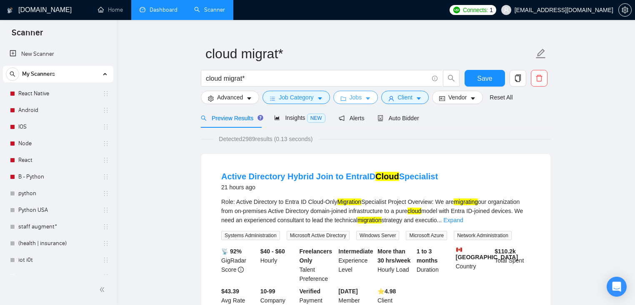
click at [374, 98] on button "Jobs" at bounding box center [355, 97] width 45 height 13
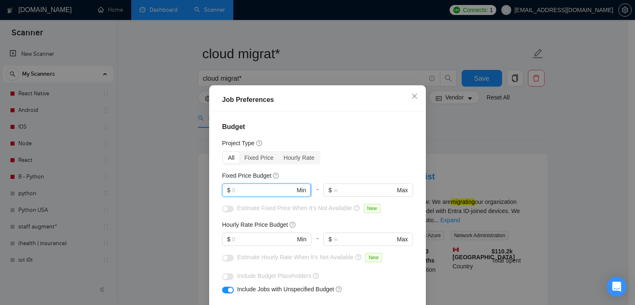
click at [243, 189] on input "text" at bounding box center [263, 190] width 63 height 9
click at [247, 240] on input "text" at bounding box center [263, 239] width 63 height 9
click at [451, 180] on div "Job Preferences Budget Project Type All Fixed Price Hourly Rate Fixed Price Bud…" at bounding box center [317, 152] width 635 height 305
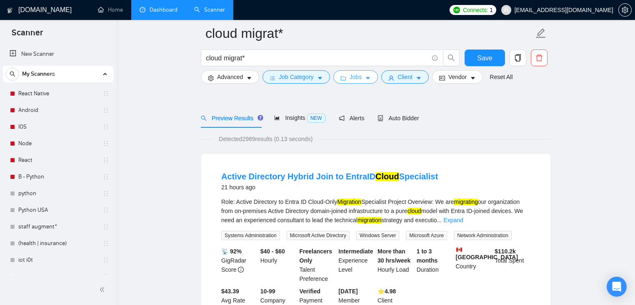
scroll to position [89, 0]
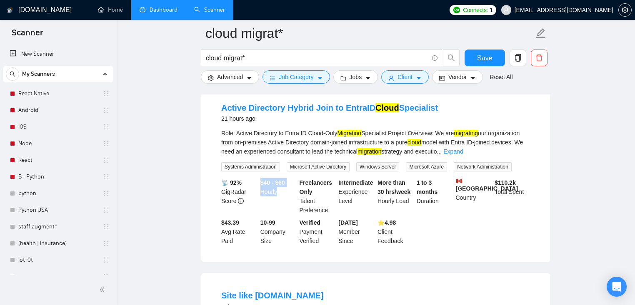
drag, startPoint x: 258, startPoint y: 195, endPoint x: 299, endPoint y: 197, distance: 40.9
click at [299, 197] on div "📡 92% GigRadar Score $40 - $60 Hourly Freelancers Only Talent Preference Interm…" at bounding box center [376, 211] width 312 height 67
drag, startPoint x: 299, startPoint y: 197, endPoint x: 295, endPoint y: 195, distance: 5.0
click at [295, 195] on div "📡 92% GigRadar Score $40 - $60 Hourly Freelancers Only Talent Preference Interm…" at bounding box center [376, 211] width 312 height 67
drag, startPoint x: 487, startPoint y: 192, endPoint x: 543, endPoint y: 201, distance: 56.2
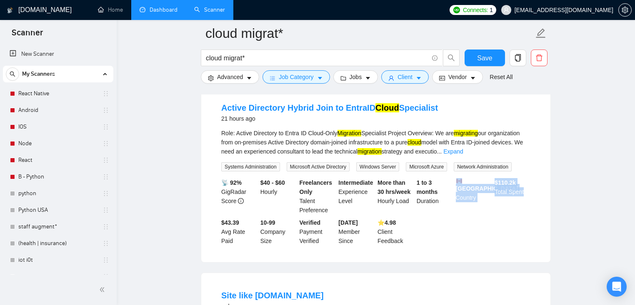
click at [543, 201] on div "Active Directory Hybrid Join to EntraID Cloud Specialist 21 hours ago Role: Act…" at bounding box center [375, 173] width 349 height 177
drag, startPoint x: 376, startPoint y: 229, endPoint x: 412, endPoint y: 247, distance: 40.2
click at [406, 246] on div "📡 92% GigRadar Score $40 - $60 Hourly Freelancers Only Talent Preference Interm…" at bounding box center [376, 211] width 312 height 67
click at [463, 149] on link "Expand" at bounding box center [453, 151] width 20 height 7
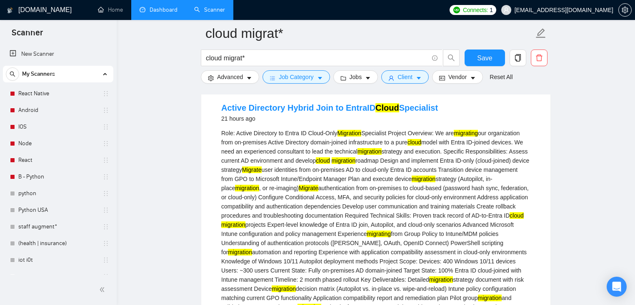
scroll to position [278, 0]
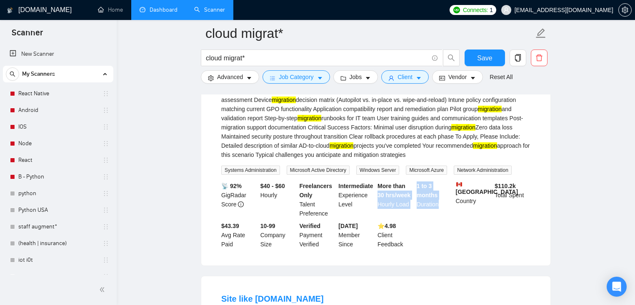
drag, startPoint x: 413, startPoint y: 203, endPoint x: 445, endPoint y: 231, distance: 42.2
click at [445, 231] on div "📡 92% GigRadar Score $40 - $60 Hourly Freelancers Only Talent Preference Interm…" at bounding box center [376, 215] width 312 height 67
click at [447, 218] on div "1 to 3 months Duration" at bounding box center [434, 200] width 39 height 37
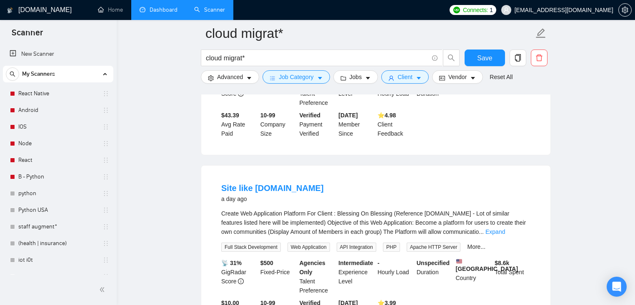
scroll to position [410, 0]
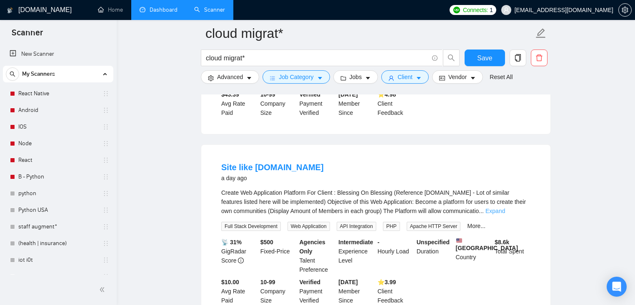
click at [518, 216] on div "Create Web Application Platform For Client : Blessing On Blessing (Reference [D…" at bounding box center [375, 201] width 309 height 27
click at [505, 215] on link "Expand" at bounding box center [495, 211] width 20 height 7
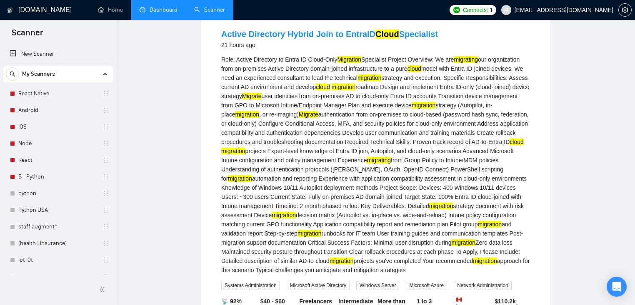
scroll to position [0, 0]
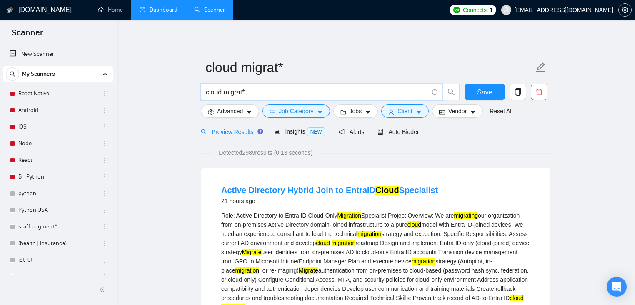
drag, startPoint x: 256, startPoint y: 91, endPoint x: 163, endPoint y: 82, distance: 92.9
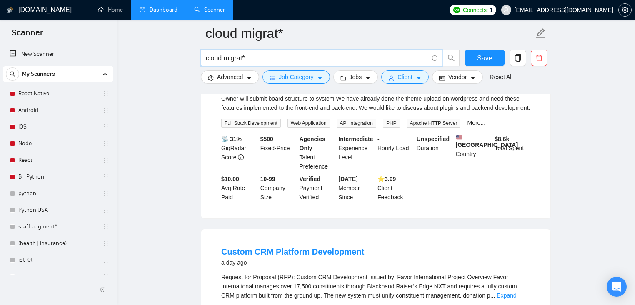
scroll to position [971, 0]
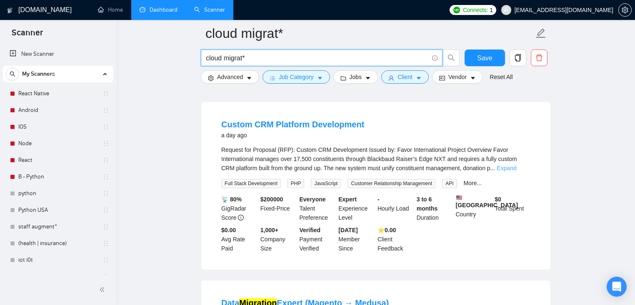
click at [515, 172] on link "Expand" at bounding box center [507, 168] width 20 height 7
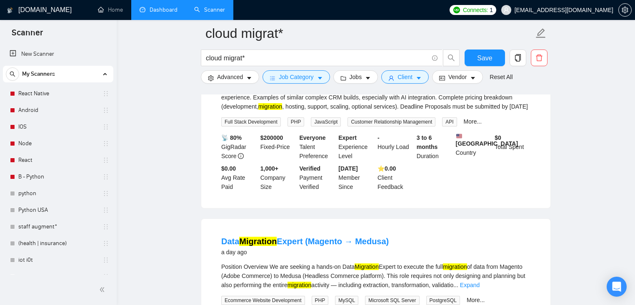
scroll to position [1353, 0]
drag, startPoint x: 265, startPoint y: 196, endPoint x: 287, endPoint y: 197, distance: 21.7
click at [283, 141] on b "$ 200000" at bounding box center [271, 138] width 23 height 7
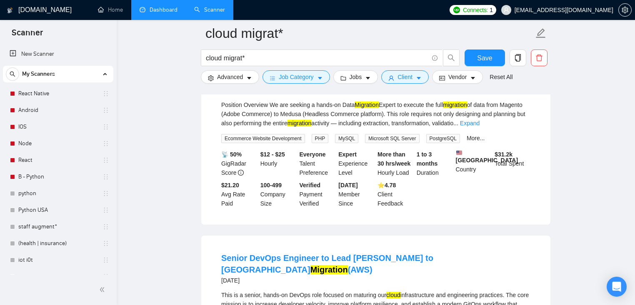
scroll to position [1519, 0]
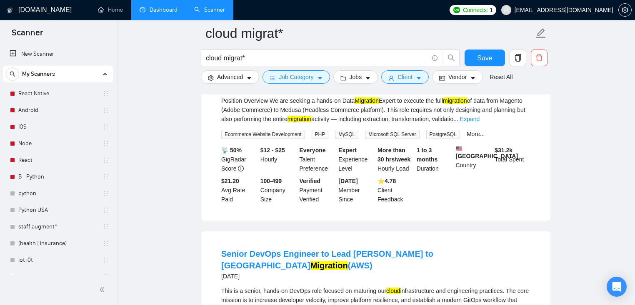
click at [479, 122] on link "Expand" at bounding box center [470, 119] width 20 height 7
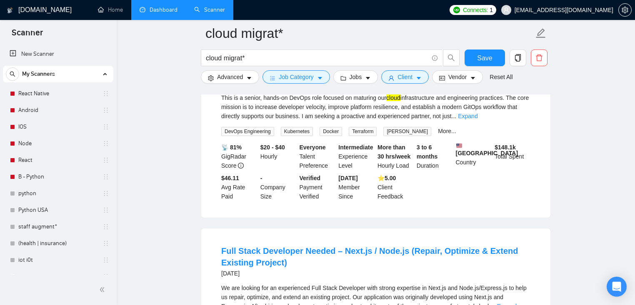
scroll to position [1993, 0]
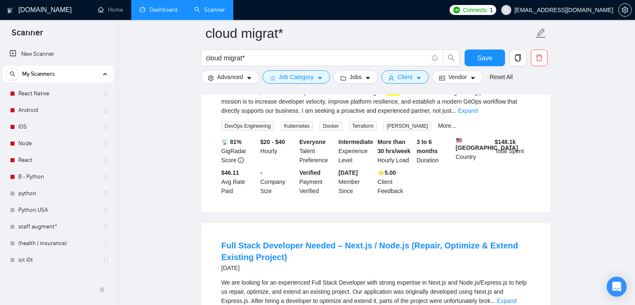
click at [477, 114] on link "Expand" at bounding box center [468, 110] width 20 height 7
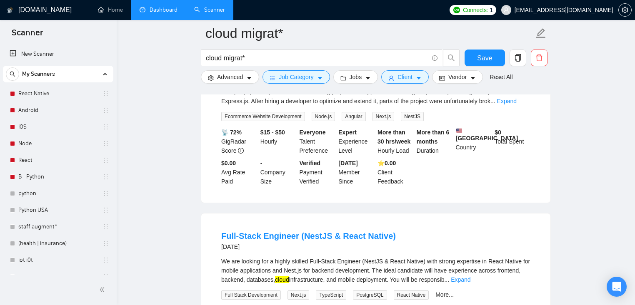
scroll to position [2239, 0]
click at [517, 104] on link "Expand" at bounding box center [507, 100] width 20 height 7
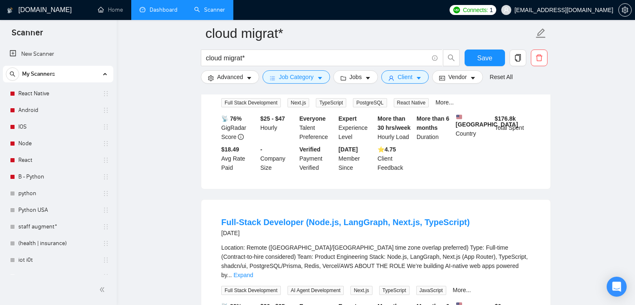
scroll to position [2639, 0]
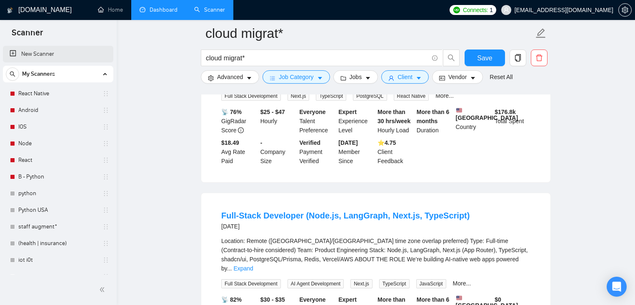
click at [37, 53] on link "New Scanner" at bounding box center [58, 54] width 97 height 17
click at [499, 63] on button "Save" at bounding box center [484, 58] width 40 height 17
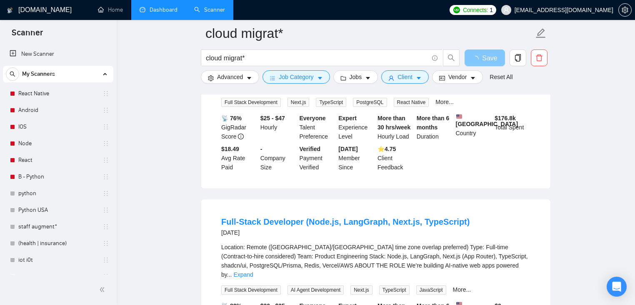
scroll to position [2623, 0]
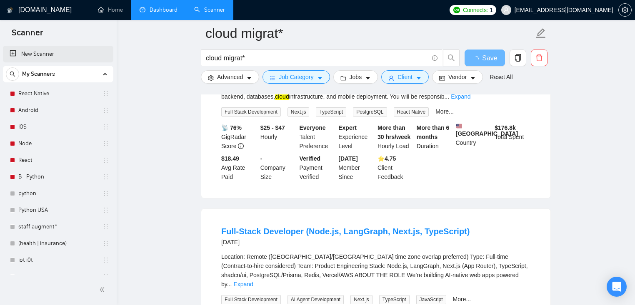
click at [63, 52] on link "New Scanner" at bounding box center [58, 54] width 97 height 17
click at [55, 57] on link "New Scanner" at bounding box center [58, 54] width 97 height 17
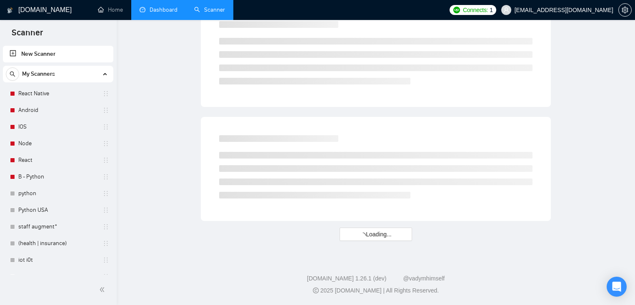
scroll to position [494, 0]
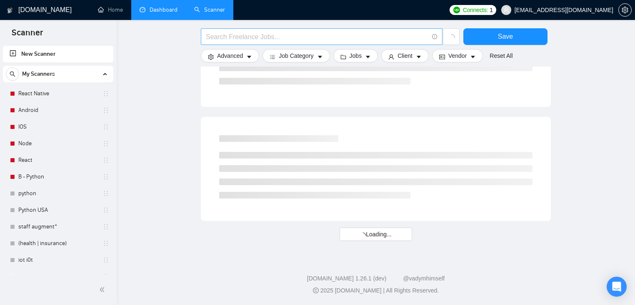
click at [325, 39] on input "text" at bounding box center [317, 37] width 222 height 10
click at [206, 37] on input ""full stack" | fullstack" at bounding box center [317, 37] width 222 height 10
click at [286, 38] on input "("full stack" | fullstack" at bounding box center [317, 37] width 222 height 10
click at [346, 37] on input "("full stack" | fullstack) (develop* | engineer* | staff aug*))" at bounding box center [317, 37] width 222 height 10
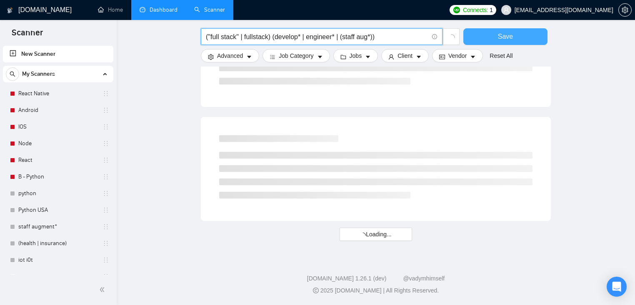
type input "("full stack" | fullstack) (develop* | engineer* | (staff aug*))"
click at [507, 37] on span "Save" at bounding box center [505, 36] width 15 height 10
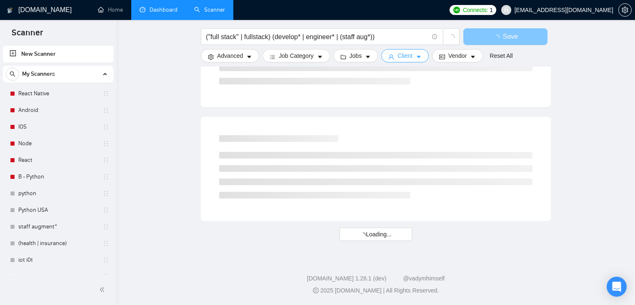
scroll to position [0, 0]
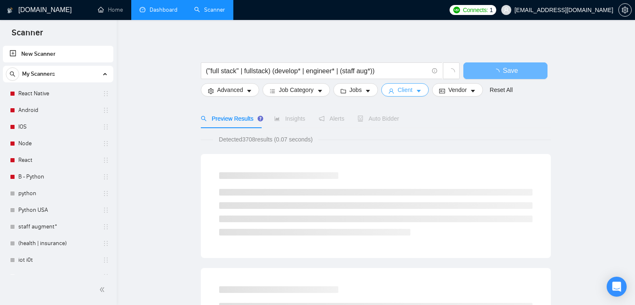
click at [408, 87] on span "Client" at bounding box center [404, 89] width 15 height 9
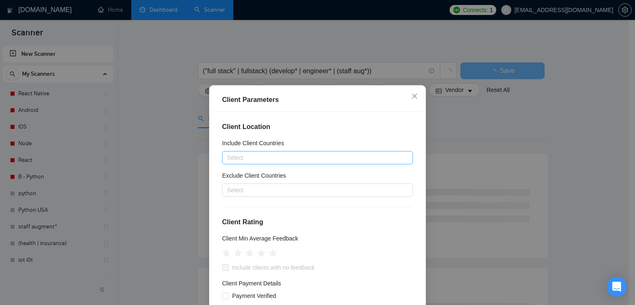
click at [269, 154] on div at bounding box center [313, 158] width 178 height 10
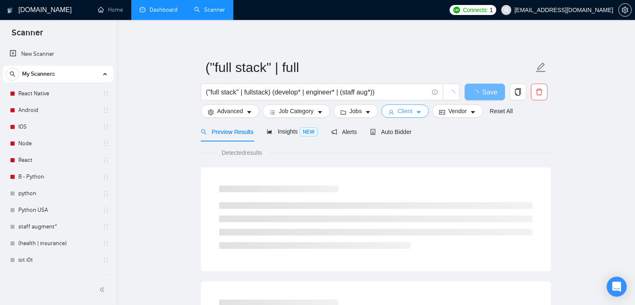
click at [412, 111] on span "Client" at bounding box center [404, 111] width 15 height 9
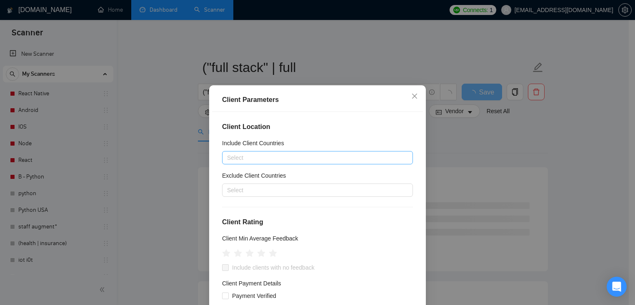
click at [275, 155] on div at bounding box center [313, 158] width 178 height 10
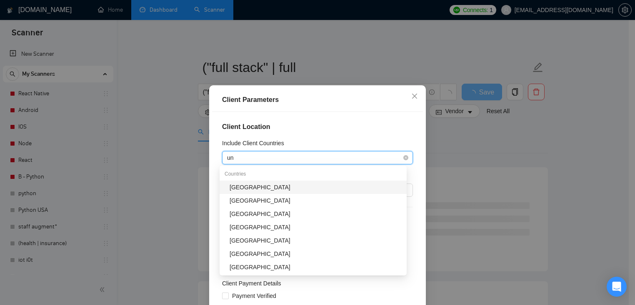
type input "uni"
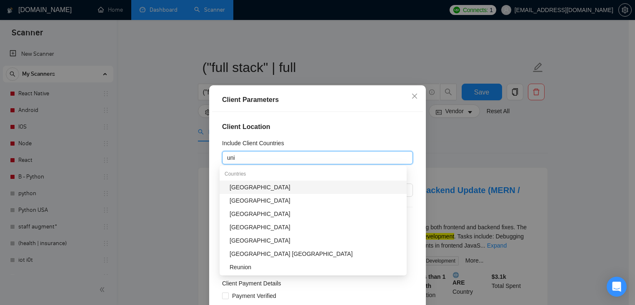
click at [269, 191] on div "[GEOGRAPHIC_DATA]" at bounding box center [316, 187] width 172 height 9
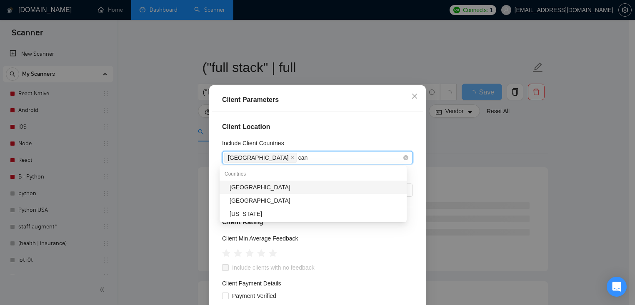
type input "cana"
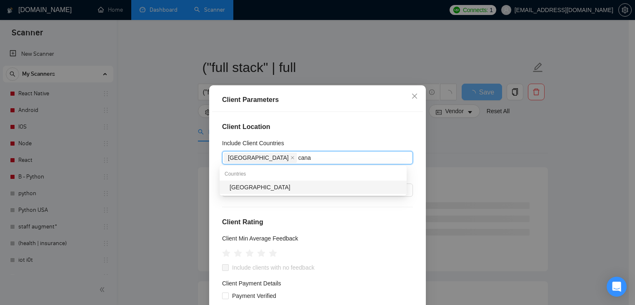
click at [276, 193] on div "[GEOGRAPHIC_DATA]" at bounding box center [313, 187] width 187 height 13
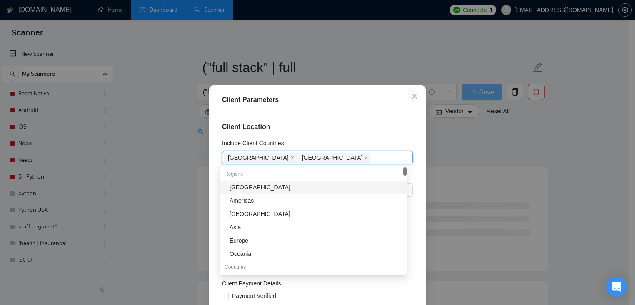
click at [303, 116] on div "Client Location Include Client Countries [GEOGRAPHIC_DATA] [GEOGRAPHIC_DATA] Ex…" at bounding box center [317, 219] width 211 height 214
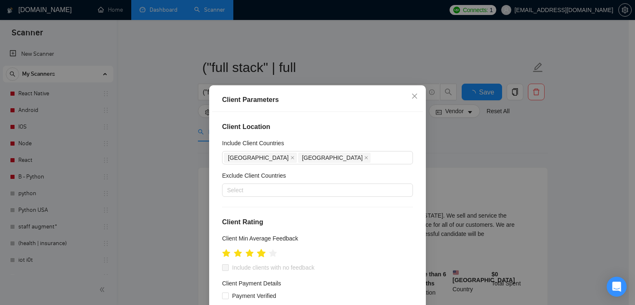
click at [258, 254] on icon "star" at bounding box center [261, 253] width 9 height 8
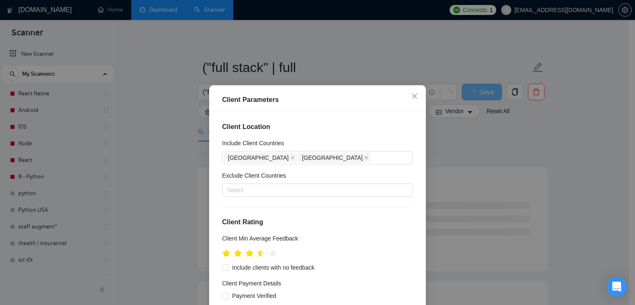
scroll to position [17, 0]
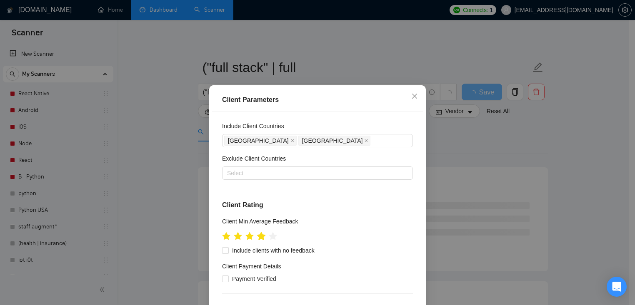
click at [260, 235] on icon "star" at bounding box center [261, 236] width 9 height 8
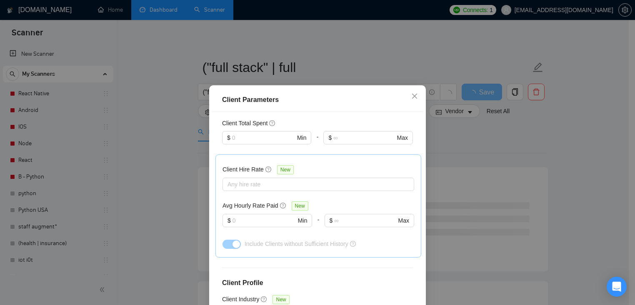
scroll to position [165, 0]
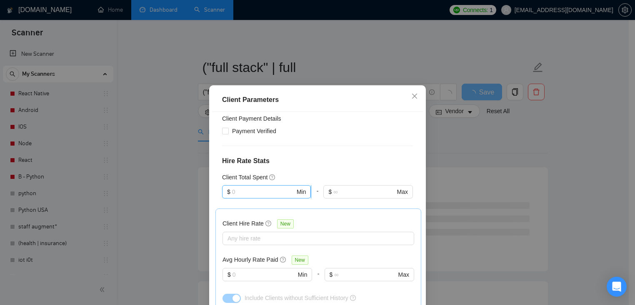
click at [241, 187] on input "text" at bounding box center [263, 191] width 63 height 9
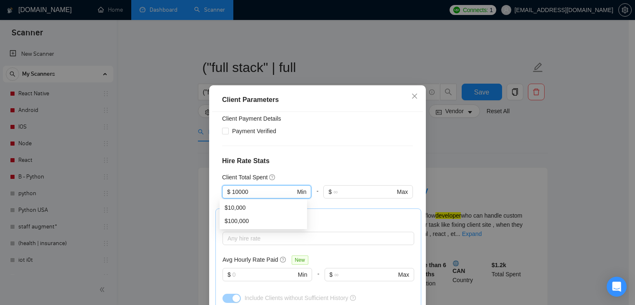
type input "10000"
click at [330, 154] on div "Client Location Include Client Countries [GEOGRAPHIC_DATA] [GEOGRAPHIC_DATA] Ex…" at bounding box center [317, 219] width 211 height 214
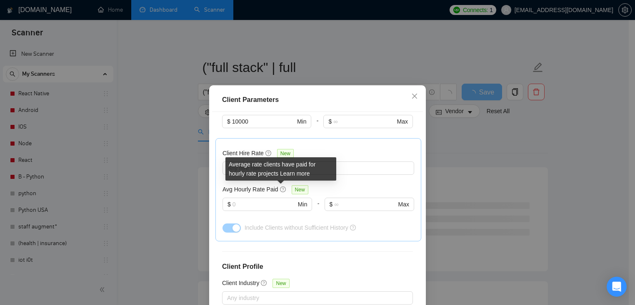
scroll to position [247, 0]
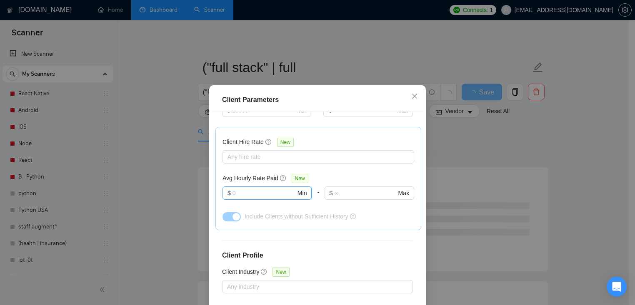
click at [267, 187] on span "$ Min" at bounding box center [266, 193] width 89 height 13
type input "25"
click at [378, 204] on div at bounding box center [369, 205] width 90 height 10
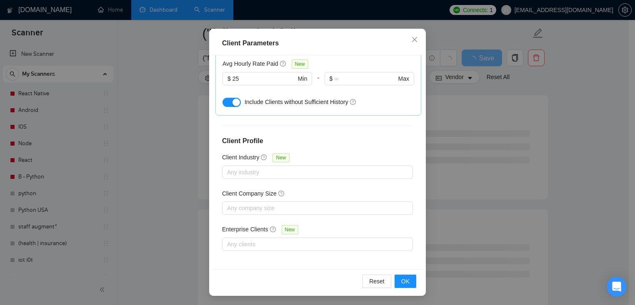
scroll to position [198, 0]
click at [402, 281] on span "OK" at bounding box center [405, 281] width 8 height 9
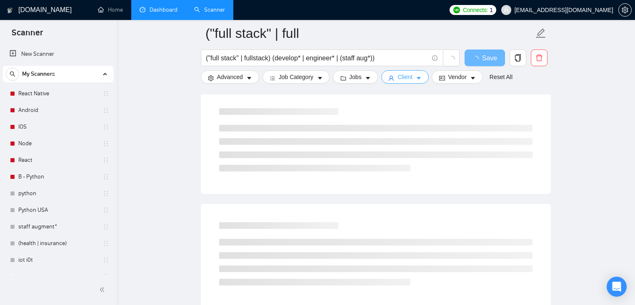
scroll to position [0, 0]
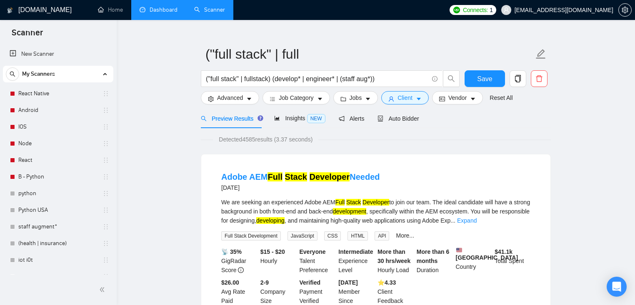
scroll to position [13, 0]
click at [477, 220] on link "Expand" at bounding box center [467, 220] width 20 height 7
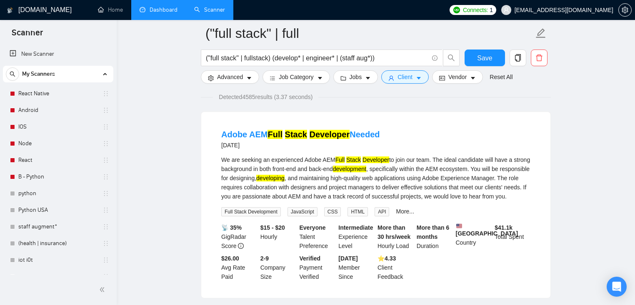
scroll to position [73, 0]
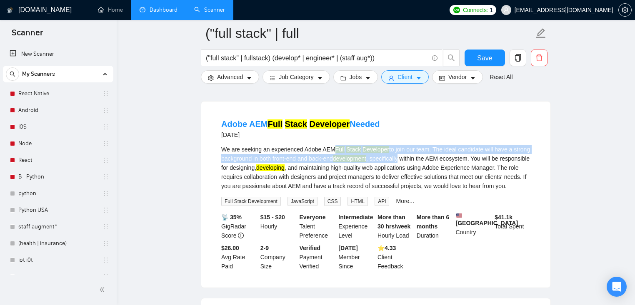
drag, startPoint x: 336, startPoint y: 151, endPoint x: 427, endPoint y: 160, distance: 91.2
click at [427, 160] on div "We are seeking an experienced Adobe AEM Full Stack Developer to join our team. …" at bounding box center [375, 168] width 309 height 46
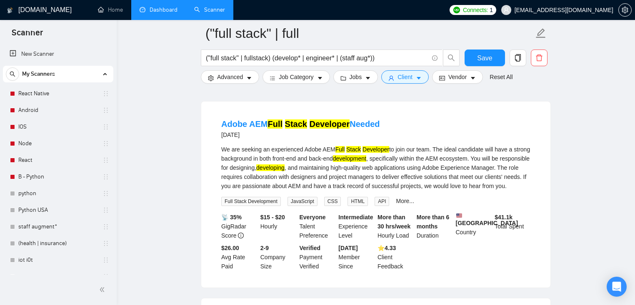
click at [423, 164] on div "We are seeking an experienced Adobe AEM Full Stack Developer to join our team. …" at bounding box center [375, 168] width 309 height 46
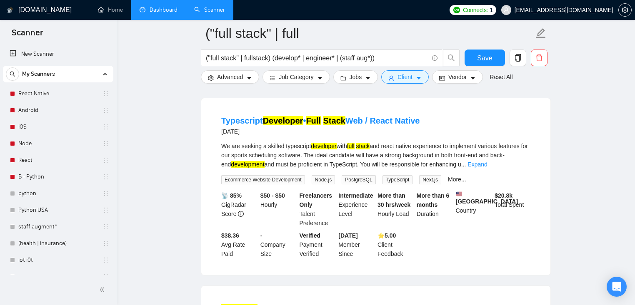
scroll to position [275, 0]
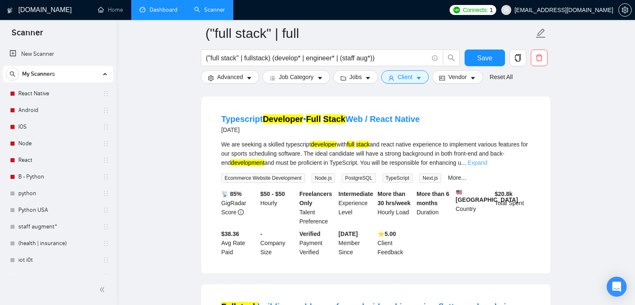
click at [487, 166] on link "Expand" at bounding box center [477, 163] width 20 height 7
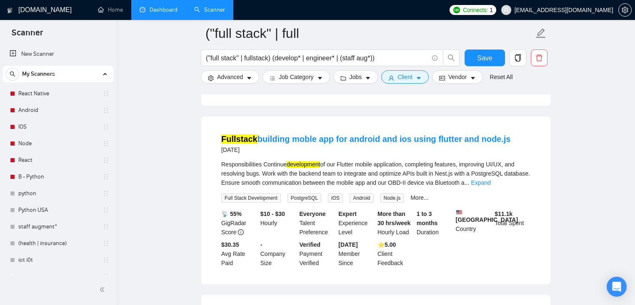
scroll to position [497, 0]
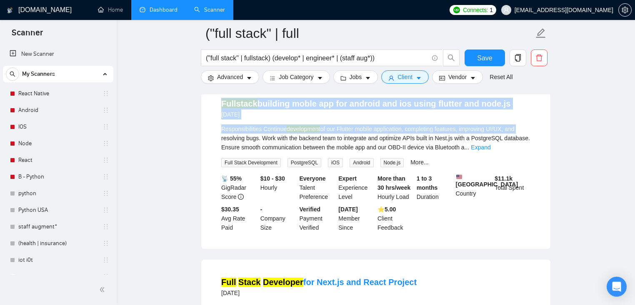
drag, startPoint x: 212, startPoint y: 120, endPoint x: 555, endPoint y: 142, distance: 343.5
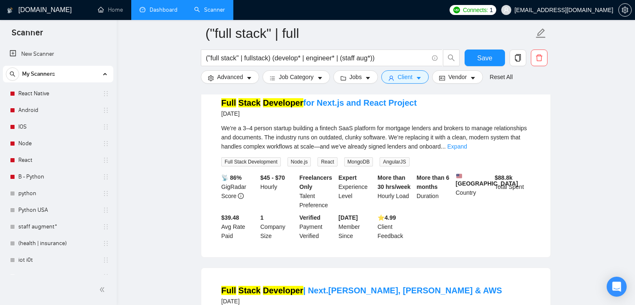
scroll to position [676, 0]
click at [467, 150] on link "Expand" at bounding box center [457, 146] width 20 height 7
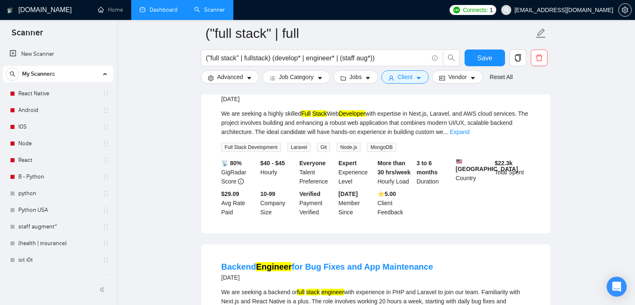
scroll to position [996, 0]
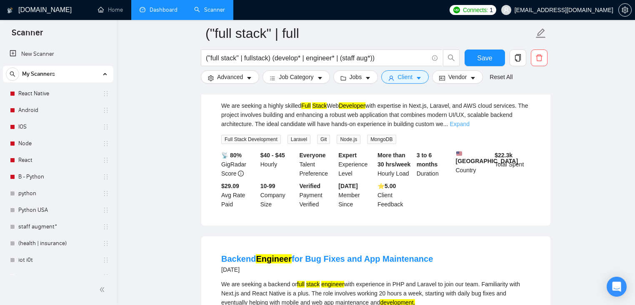
click at [469, 127] on link "Expand" at bounding box center [460, 124] width 20 height 7
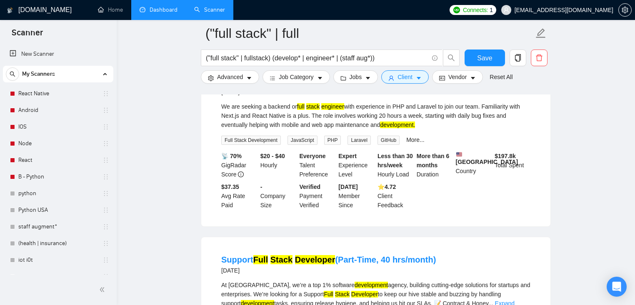
scroll to position [1188, 0]
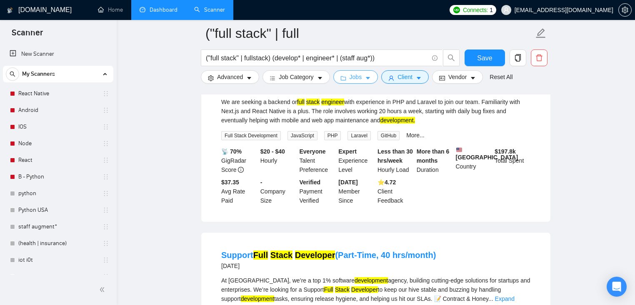
click at [368, 79] on icon "caret-down" at bounding box center [368, 78] width 6 height 6
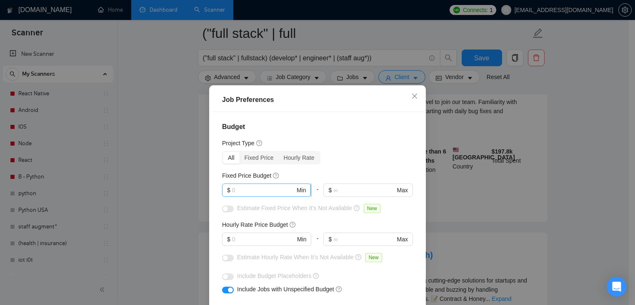
click at [241, 195] on input "text" at bounding box center [263, 190] width 63 height 9
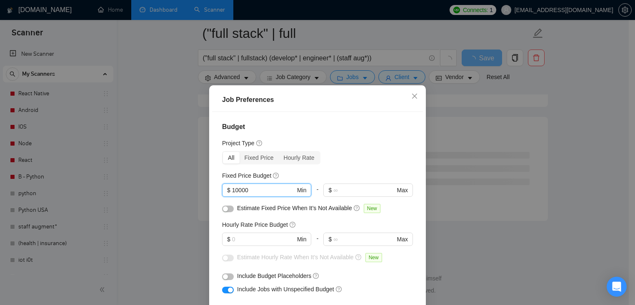
type input "10000"
click at [367, 144] on div "Project Type" at bounding box center [317, 143] width 191 height 9
click at [225, 206] on button "button" at bounding box center [228, 209] width 12 height 7
click at [276, 240] on input "text" at bounding box center [263, 239] width 63 height 9
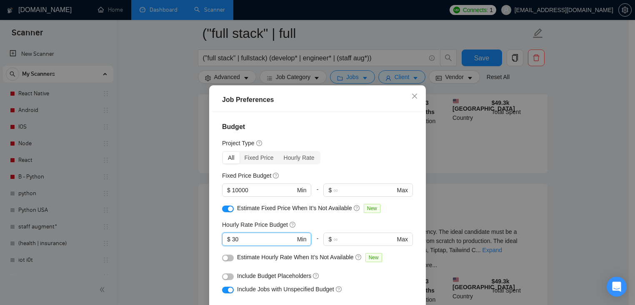
type input "30"
click at [318, 220] on div "Budget Project Type All Fixed Price Hourly Rate Fixed Price Budget $ 10000 Min …" at bounding box center [317, 219] width 211 height 214
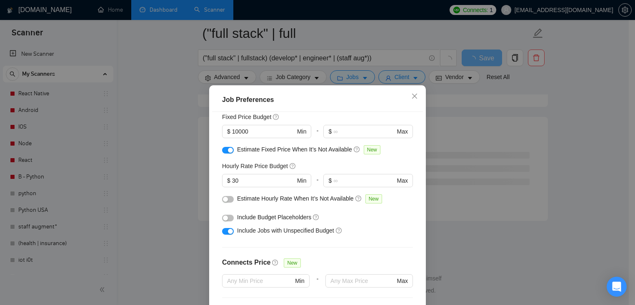
scroll to position [60, 0]
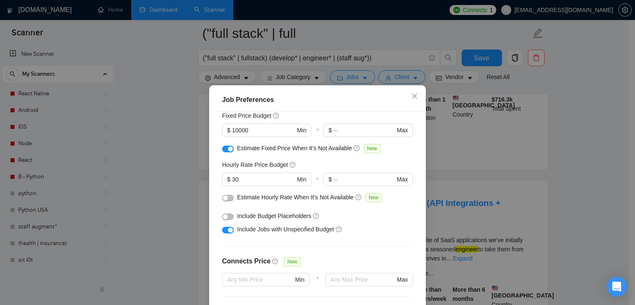
click at [225, 197] on button "button" at bounding box center [228, 198] width 12 height 7
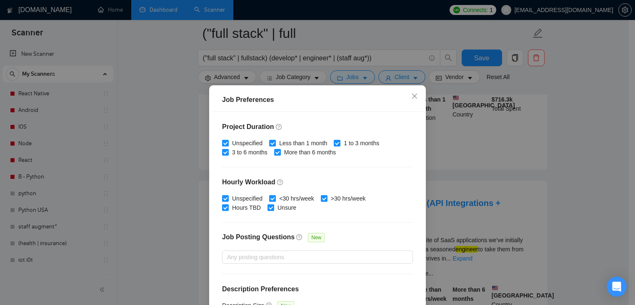
scroll to position [255, 0]
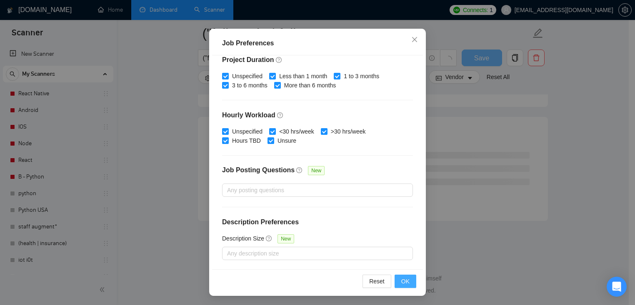
click at [396, 278] on button "OK" at bounding box center [405, 281] width 22 height 13
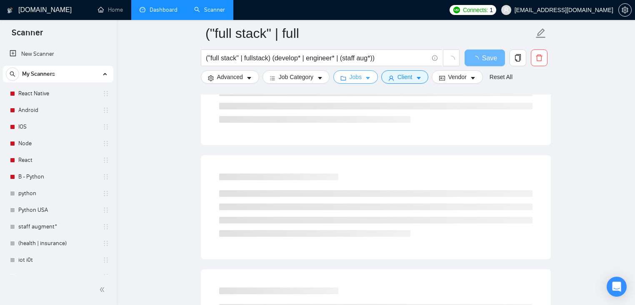
scroll to position [0, 0]
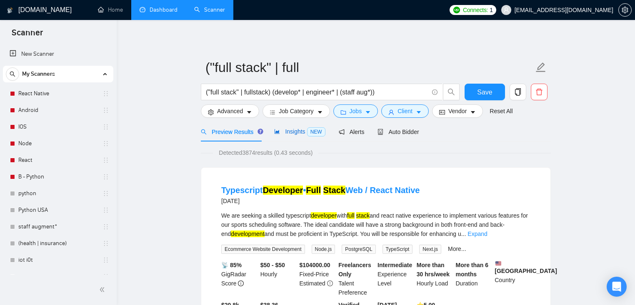
click at [298, 132] on span "Insights NEW" at bounding box center [299, 131] width 51 height 7
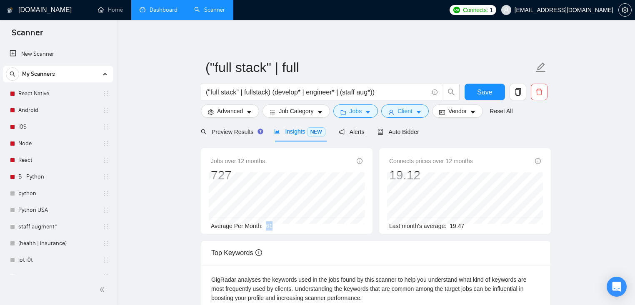
drag, startPoint x: 267, startPoint y: 227, endPoint x: 297, endPoint y: 221, distance: 30.9
click at [286, 224] on div "Average Per Month: 61" at bounding box center [287, 226] width 152 height 9
click at [228, 135] on span "Preview Results" at bounding box center [231, 132] width 60 height 7
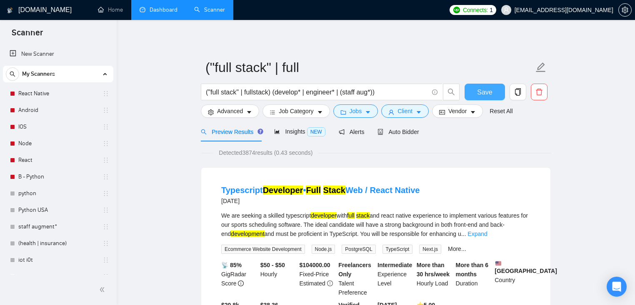
click at [482, 96] on span "Save" at bounding box center [484, 92] width 15 height 10
click at [288, 110] on span "Job Category" at bounding box center [296, 111] width 35 height 9
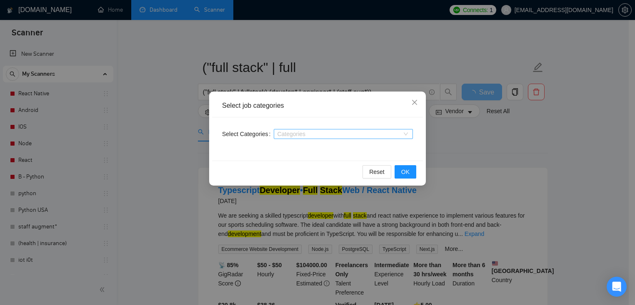
click at [292, 137] on div "Categories" at bounding box center [343, 134] width 139 height 10
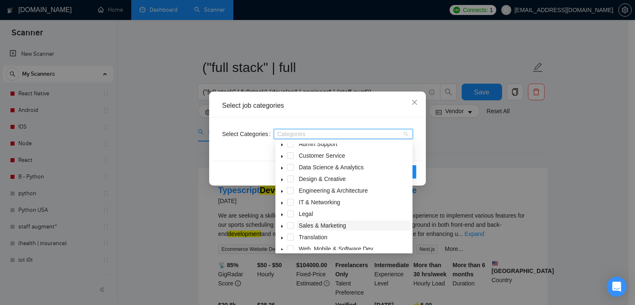
scroll to position [17, 0]
click at [290, 248] on span at bounding box center [290, 248] width 7 height 7
click at [249, 150] on div "Select Categories Web, Mobile & Software Dev" at bounding box center [317, 138] width 211 height 43
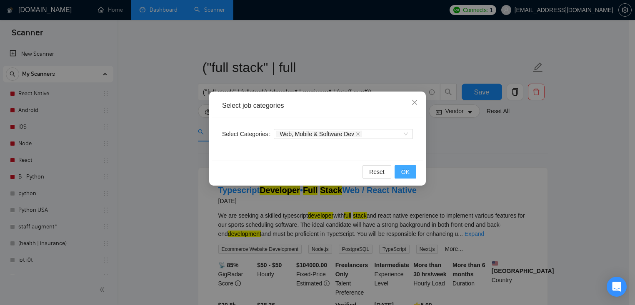
click at [411, 177] on button "OK" at bounding box center [405, 171] width 22 height 13
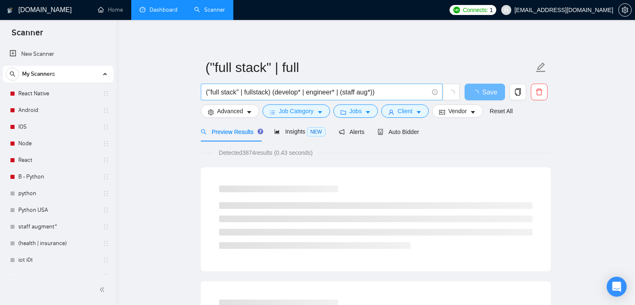
click at [220, 91] on input "("full stack" | fullstack) (develop* | engineer* | (staff aug*))" at bounding box center [317, 92] width 222 height 10
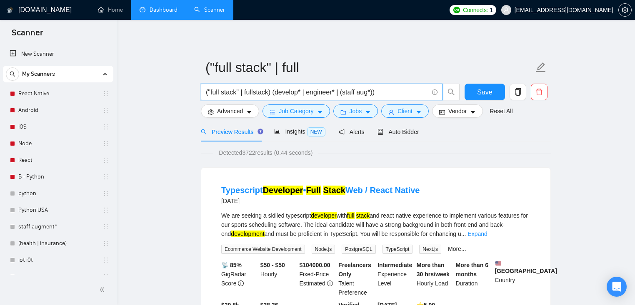
click at [272, 92] on input "("full stack" | fullstack) (develop* | engineer* | (staff aug*))" at bounding box center [317, 92] width 222 height 10
click at [277, 93] on input "("full stack" | fullstack | front end") (develop* | engineer* | (staff aug*))" at bounding box center [317, 92] width 222 height 10
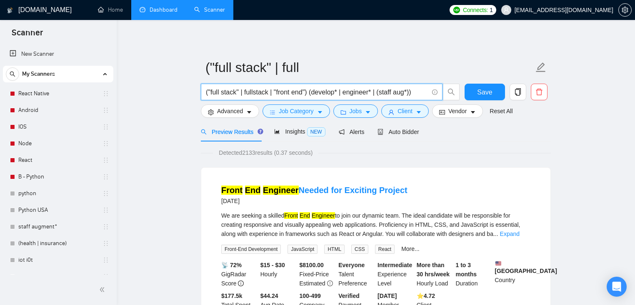
click at [310, 93] on input "("full stack" | fullstack | "front end") (develop* | engineer* | (staff aug*))" at bounding box center [317, 92] width 222 height 10
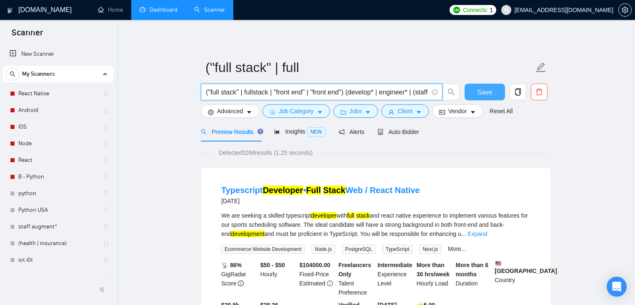
click at [477, 89] on span "Save" at bounding box center [484, 92] width 15 height 10
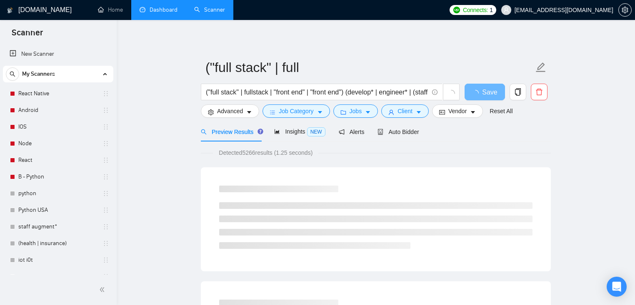
click at [256, 153] on span "Detected 5266 results (1.25 seconds)" at bounding box center [265, 152] width 105 height 9
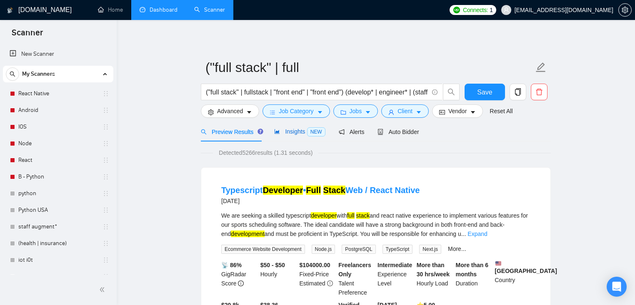
click at [289, 134] on span "Insights NEW" at bounding box center [299, 131] width 51 height 7
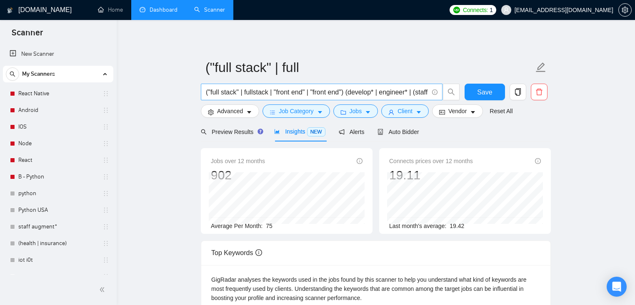
click at [321, 92] on input "("full stack" | fullstack | "front end" | "front end") (develop* | engineer* | …" at bounding box center [317, 92] width 222 height 10
click at [324, 92] on input "("full stack" | fullstack | "front end" | "front end") (develop* | engineer* | …" at bounding box center [317, 92] width 222 height 10
click at [487, 91] on span "Save" at bounding box center [484, 92] width 15 height 10
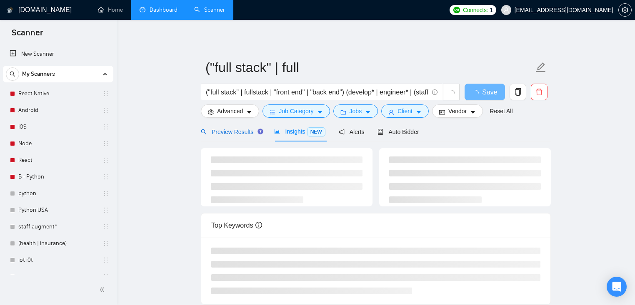
click at [235, 131] on span "Preview Results" at bounding box center [231, 132] width 60 height 7
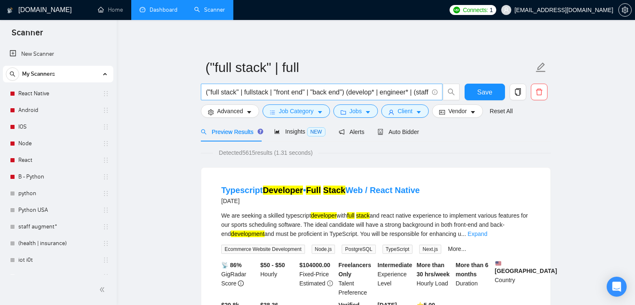
click at [350, 93] on input "("full stack" | fullstack | "front end" | "back end") (develop* | engineer* | (…" at bounding box center [317, 92] width 222 height 10
type input "("full stack" | fullstack | "front end" | "back end" | frontend | backend) (dev…"
click at [484, 88] on span "Save" at bounding box center [484, 92] width 15 height 10
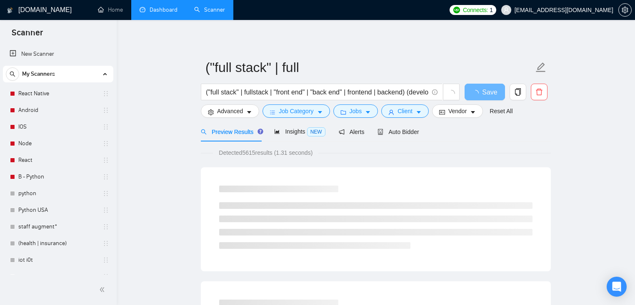
click at [257, 154] on span "Detected 5615 results (1.31 seconds)" at bounding box center [265, 152] width 105 height 9
drag, startPoint x: 257, startPoint y: 153, endPoint x: 308, endPoint y: 140, distance: 53.5
click at [257, 153] on span "Detected 5615 results (1.31 seconds)" at bounding box center [265, 152] width 105 height 9
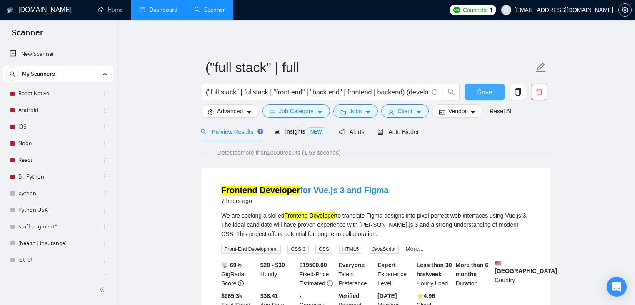
click at [485, 89] on span "Save" at bounding box center [484, 92] width 15 height 10
click at [290, 127] on div "Insights NEW" at bounding box center [299, 132] width 51 height 10
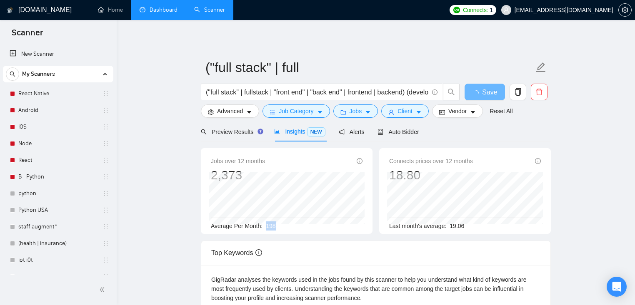
drag, startPoint x: 269, startPoint y: 227, endPoint x: 309, endPoint y: 221, distance: 40.8
click at [306, 222] on div "Average Per Month: 198" at bounding box center [287, 226] width 152 height 9
drag, startPoint x: 222, startPoint y: 130, endPoint x: 221, endPoint y: 144, distance: 13.8
click at [222, 130] on span "Preview Results" at bounding box center [231, 132] width 60 height 7
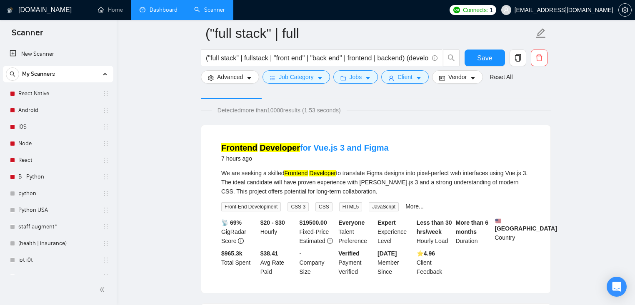
scroll to position [55, 0]
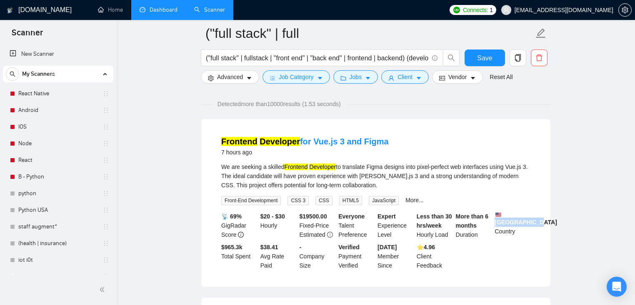
drag, startPoint x: 494, startPoint y: 219, endPoint x: 536, endPoint y: 231, distance: 42.9
click at [536, 231] on li "Frontend Developer for Vue.js 3 and Figma 7 hours ago We are seeking a skilled …" at bounding box center [375, 203] width 329 height 148
click at [312, 213] on b "$ 19500.00" at bounding box center [313, 216] width 27 height 7
click at [262, 217] on b "$20 - $30" at bounding box center [272, 216] width 25 height 7
drag, startPoint x: 261, startPoint y: 217, endPoint x: 297, endPoint y: 219, distance: 35.9
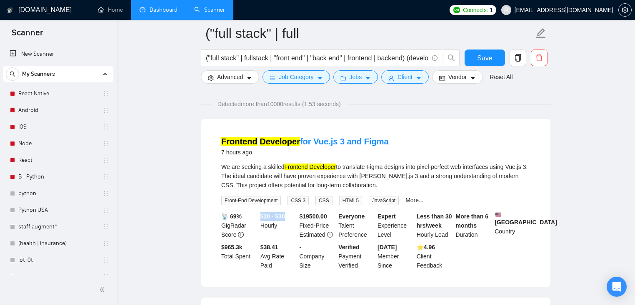
click at [297, 219] on div "$20 - $30 Hourly" at bounding box center [278, 225] width 39 height 27
drag, startPoint x: 456, startPoint y: 215, endPoint x: 487, endPoint y: 235, distance: 36.5
click at [487, 235] on div "More than 6 months Duration" at bounding box center [473, 225] width 39 height 27
drag, startPoint x: 261, startPoint y: 251, endPoint x: 277, endPoint y: 270, distance: 24.8
click at [277, 270] on div "$38.41 Avg Rate Paid" at bounding box center [278, 256] width 39 height 27
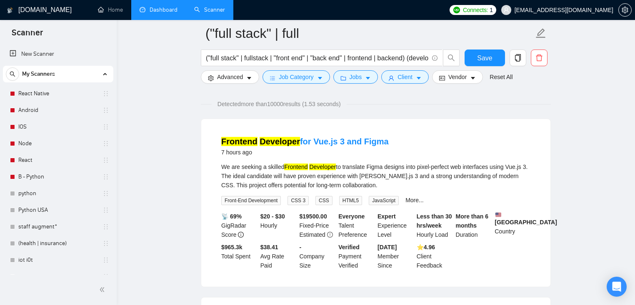
click at [228, 251] on b "$ 965.3k" at bounding box center [231, 247] width 21 height 7
drag, startPoint x: 248, startPoint y: 251, endPoint x: 261, endPoint y: 253, distance: 12.6
click at [261, 253] on li "Frontend Developer for Vue.js 3 and Figma 7 hours ago We are seeking a skilled …" at bounding box center [375, 203] width 329 height 148
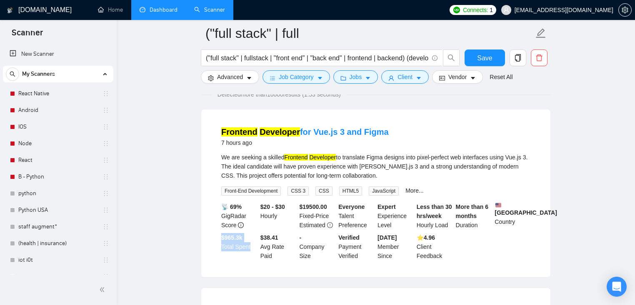
scroll to position [77, 0]
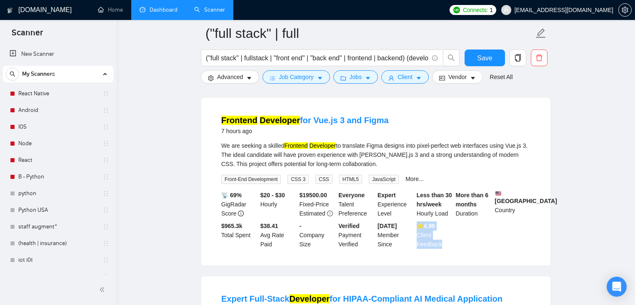
drag, startPoint x: 424, startPoint y: 235, endPoint x: 444, endPoint y: 249, distance: 24.6
click at [444, 249] on div "⭐️ 4.96 Client Feedback" at bounding box center [434, 235] width 39 height 27
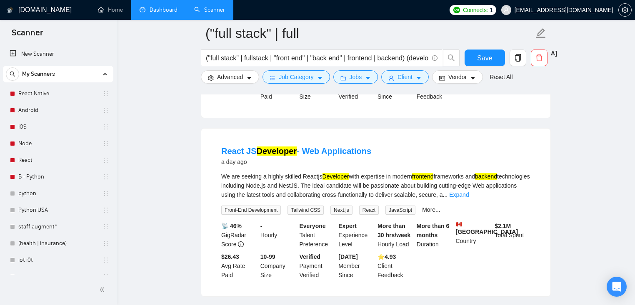
scroll to position [404, 0]
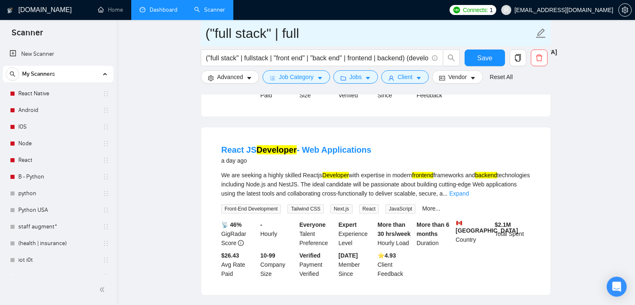
click at [256, 41] on input "("full stack" | full" at bounding box center [369, 33] width 328 height 21
type input "Full stack"
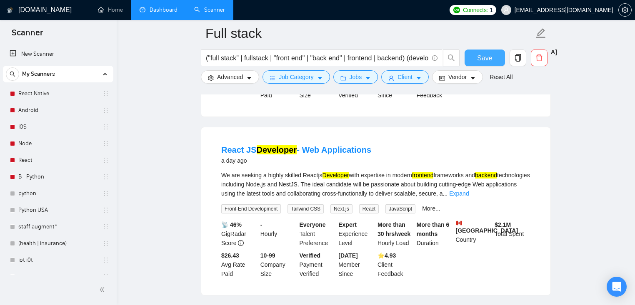
click at [492, 56] on button "Save" at bounding box center [484, 58] width 40 height 17
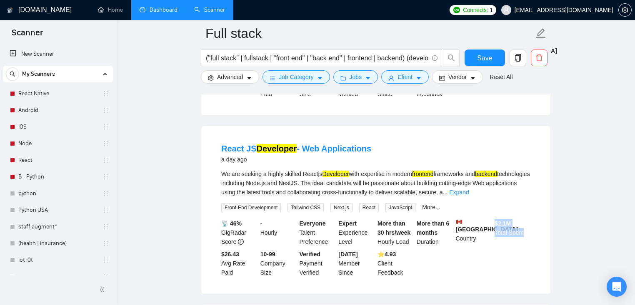
drag, startPoint x: 494, startPoint y: 235, endPoint x: 529, endPoint y: 240, distance: 36.1
click at [529, 240] on div "$ 2.1M Total Spent" at bounding box center [512, 232] width 39 height 27
drag, startPoint x: 452, startPoint y: 230, endPoint x: 487, endPoint y: 257, distance: 43.4
click at [487, 257] on div "📡 46% GigRadar Score - Hourly Everyone Talent Preference Expert Experience Leve…" at bounding box center [376, 248] width 312 height 58
click at [484, 258] on div "📡 46% GigRadar Score - Hourly Everyone Talent Preference Expert Experience Leve…" at bounding box center [376, 248] width 312 height 58
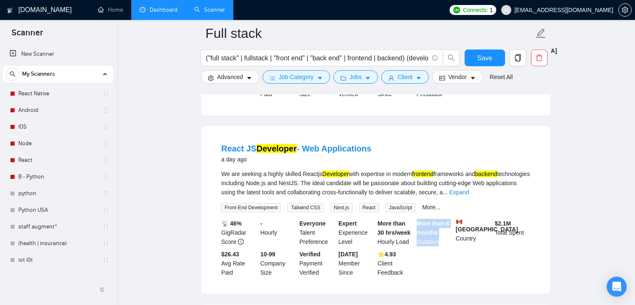
drag, startPoint x: 443, startPoint y: 251, endPoint x: 420, endPoint y: 228, distance: 32.4
click at [420, 228] on li "React JS Developer - Web Applications a day ago We are seeking a highly skilled…" at bounding box center [375, 210] width 329 height 148
click at [494, 234] on div "$ 2.1M Total Spent" at bounding box center [512, 232] width 39 height 27
drag, startPoint x: 489, startPoint y: 234, endPoint x: 529, endPoint y: 250, distance: 42.6
click at [529, 250] on div "📡 46% GigRadar Score - Hourly Everyone Talent Preference Expert Experience Leve…" at bounding box center [376, 248] width 312 height 58
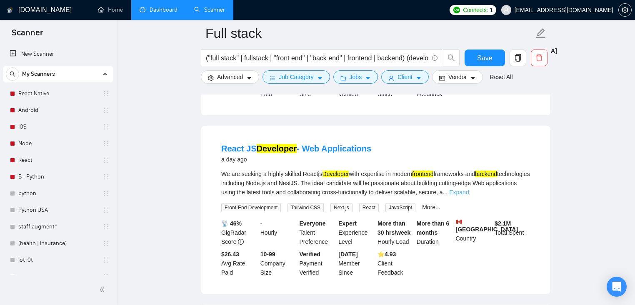
click at [469, 196] on link "Expand" at bounding box center [459, 192] width 20 height 7
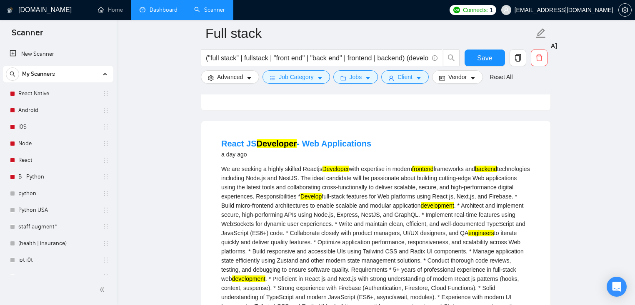
scroll to position [420, 0]
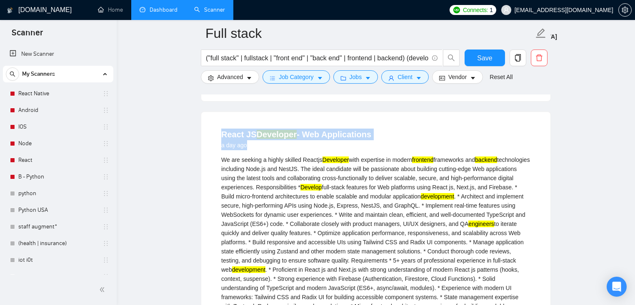
drag, startPoint x: 251, startPoint y: 149, endPoint x: 414, endPoint y: 153, distance: 162.5
click at [414, 153] on li "React JS Developer - Web Applications a day ago We are seeking a highly skilled…" at bounding box center [375, 287] width 329 height 331
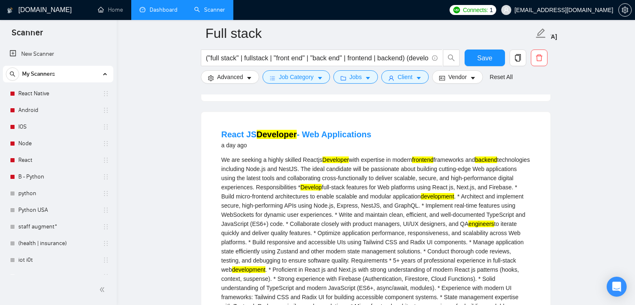
click at [417, 147] on div "React JS Developer - Web Applications a day ago" at bounding box center [375, 140] width 309 height 22
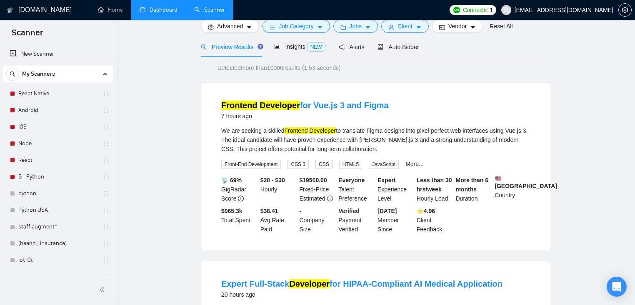
scroll to position [0, 0]
